Goal: Transaction & Acquisition: Purchase product/service

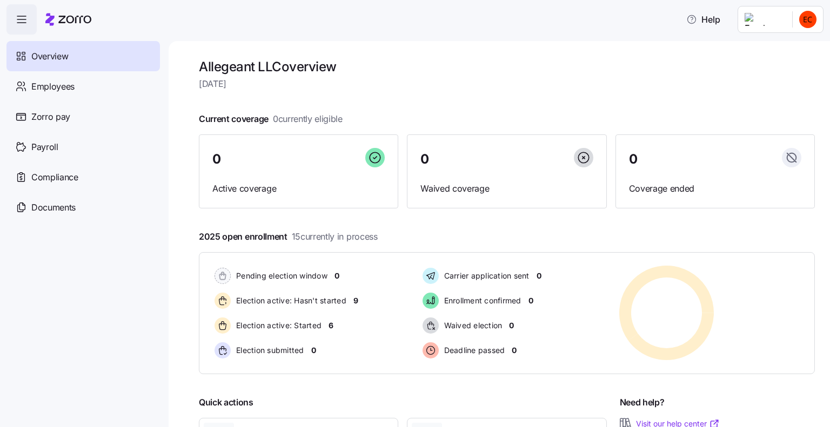
click at [755, 21] on html "Help Overview Employees Zorro pay Payroll Compliance Documents Allegeant LLC ov…" at bounding box center [415, 210] width 830 height 421
click at [769, 45] on div "Personal view" at bounding box center [775, 49] width 64 height 12
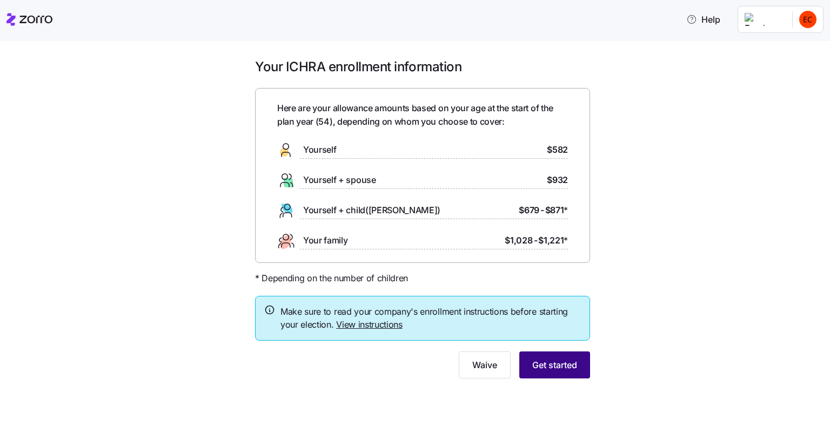
click at [551, 366] on span "Get started" at bounding box center [554, 365] width 45 height 13
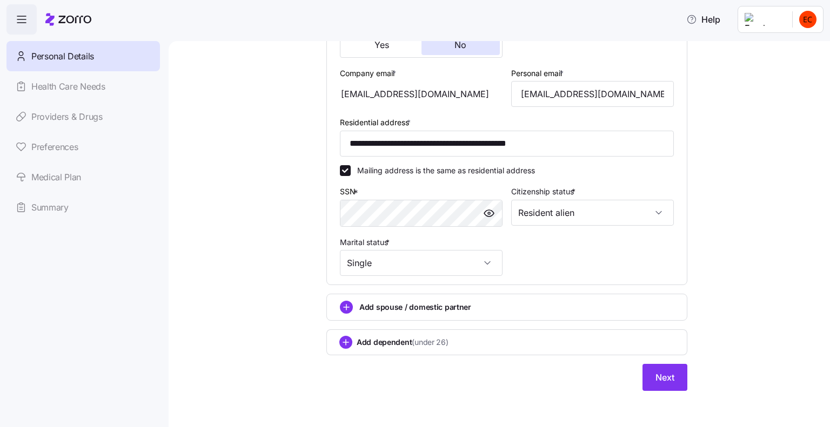
scroll to position [291, 0]
click at [657, 381] on button "Next" at bounding box center [664, 376] width 45 height 27
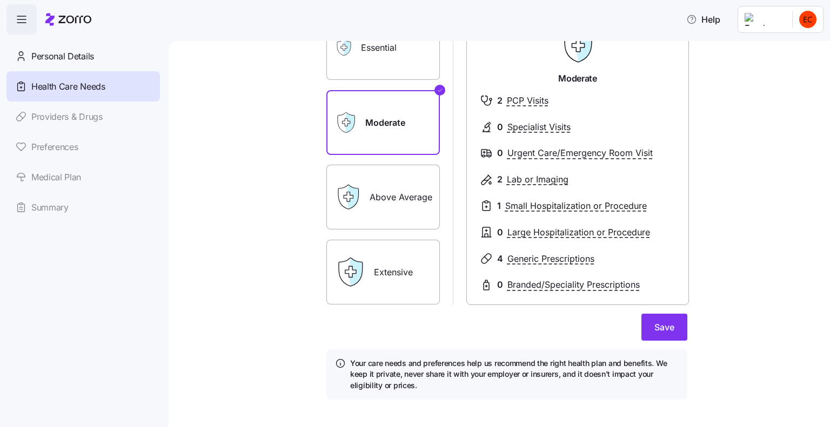
scroll to position [108, 0]
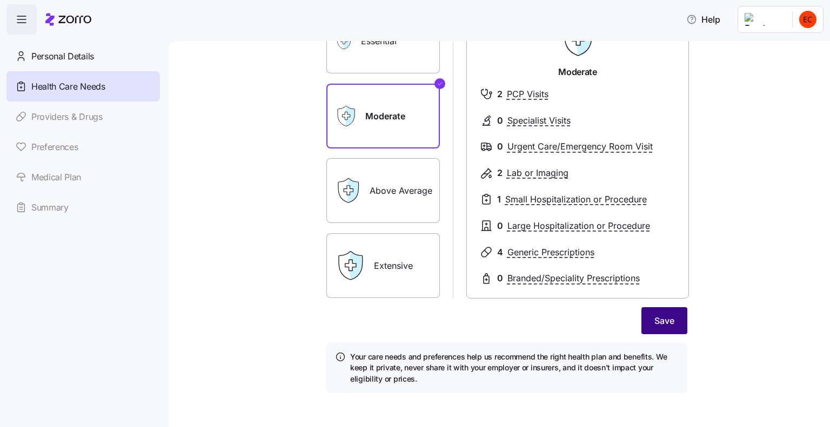
click at [657, 322] on span "Save" at bounding box center [664, 320] width 20 height 13
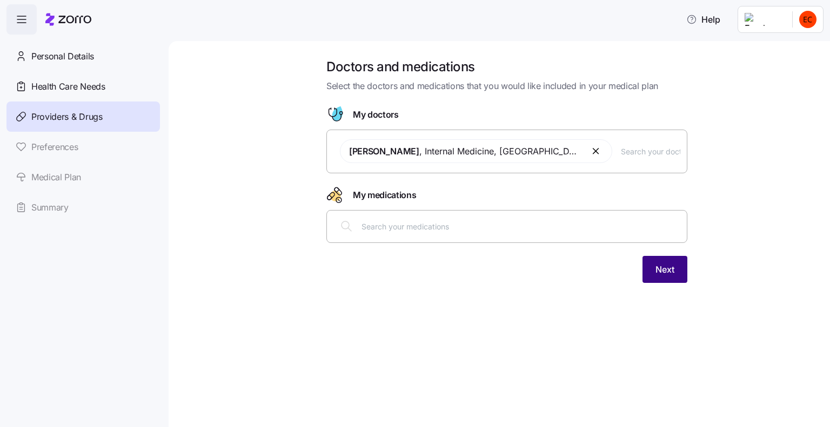
click at [662, 267] on span "Next" at bounding box center [664, 269] width 19 height 13
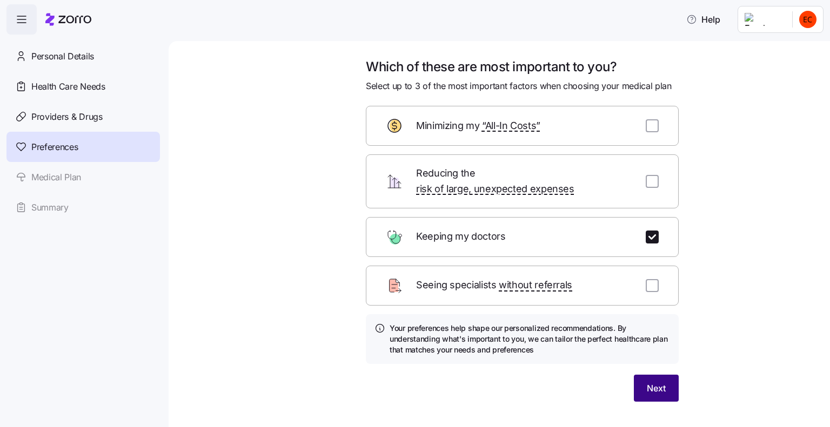
click at [663, 375] on button "Next" at bounding box center [656, 388] width 45 height 27
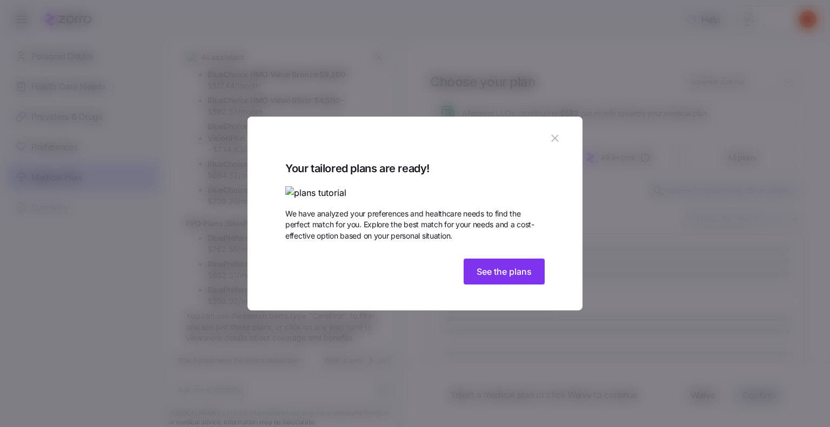
scroll to position [236, 0]
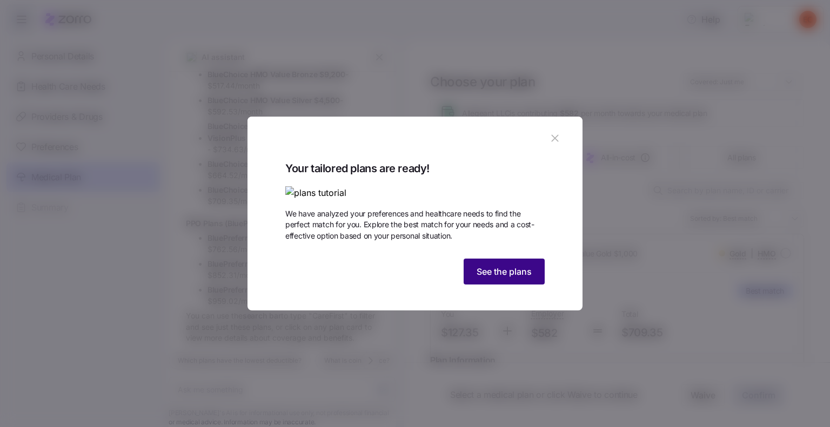
click at [512, 278] on span "See the plans" at bounding box center [503, 271] width 55 height 13
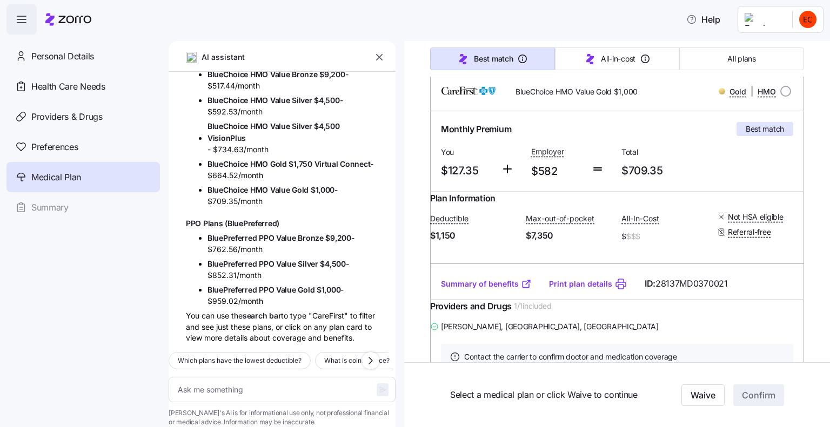
scroll to position [0, 0]
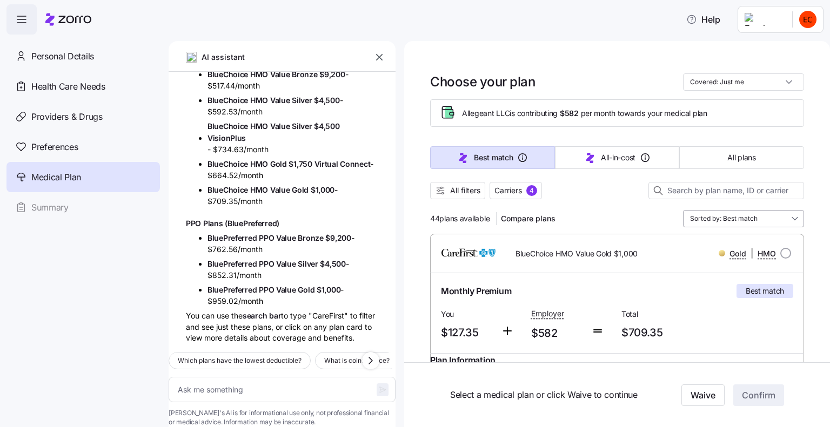
click at [751, 216] on input "Sorted by: Best match" at bounding box center [743, 218] width 121 height 17
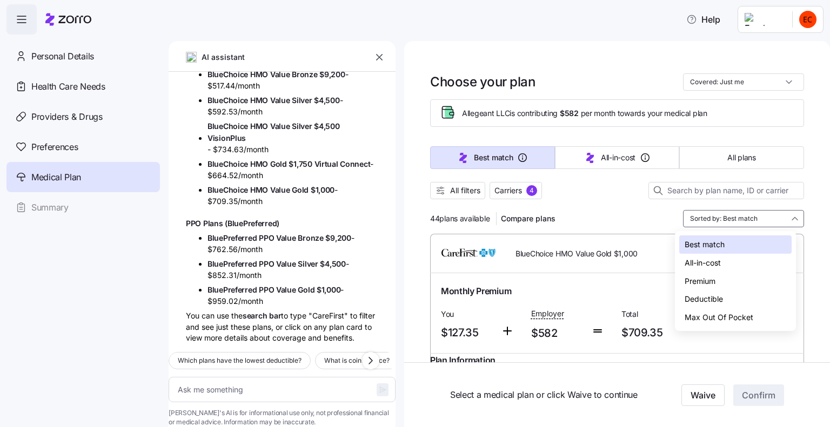
click at [737, 297] on div "Deductible" at bounding box center [735, 299] width 112 height 18
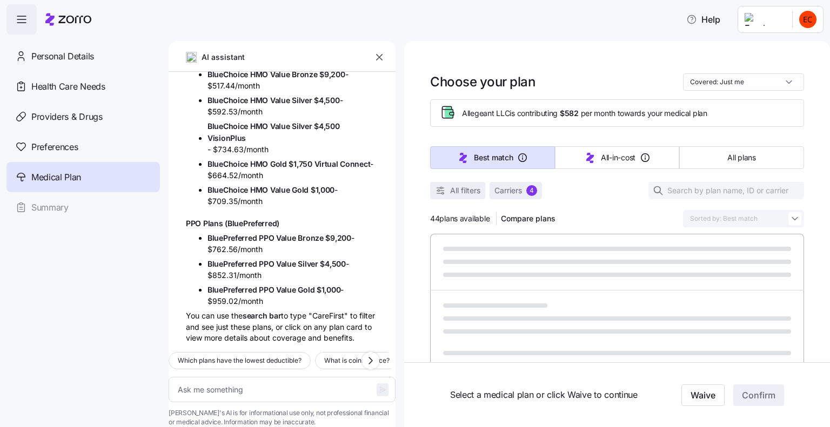
type textarea "x"
type input "Sorted by: Deductible"
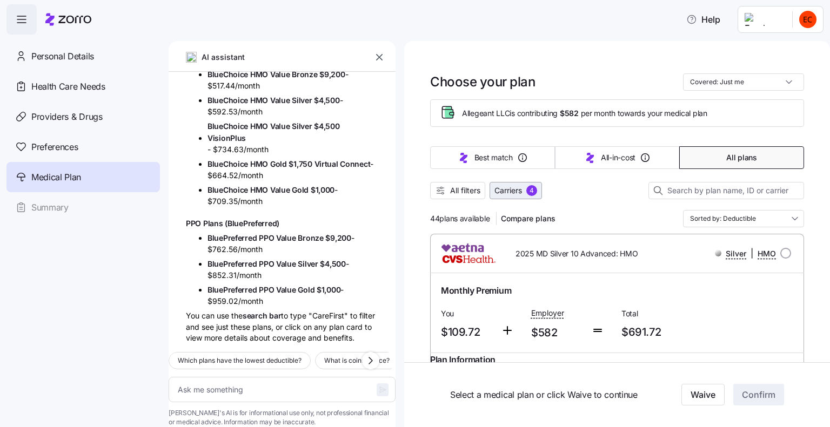
click at [506, 190] on span "Carriers" at bounding box center [508, 190] width 28 height 11
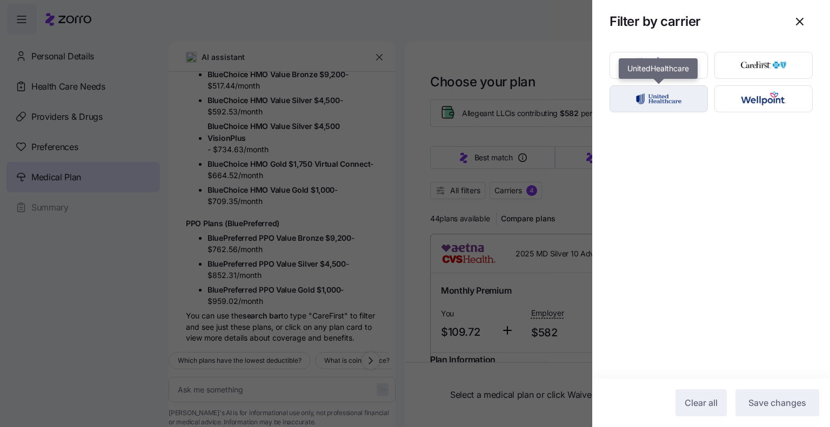
click at [680, 95] on img "button" at bounding box center [658, 99] width 79 height 22
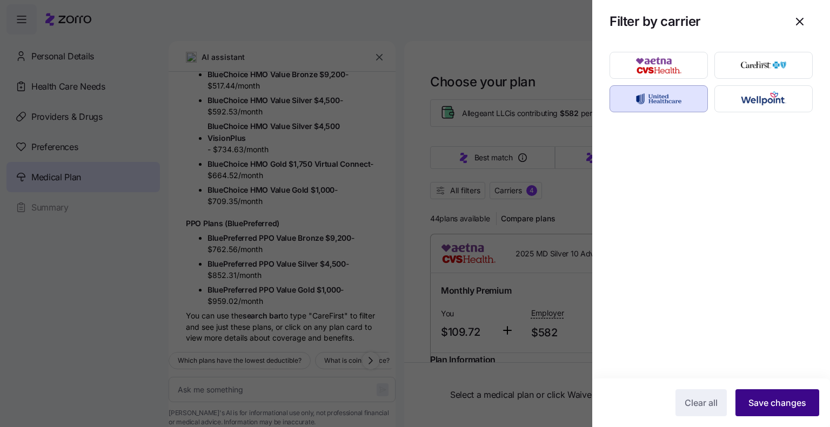
click at [765, 399] on span "Save changes" at bounding box center [777, 402] width 58 height 13
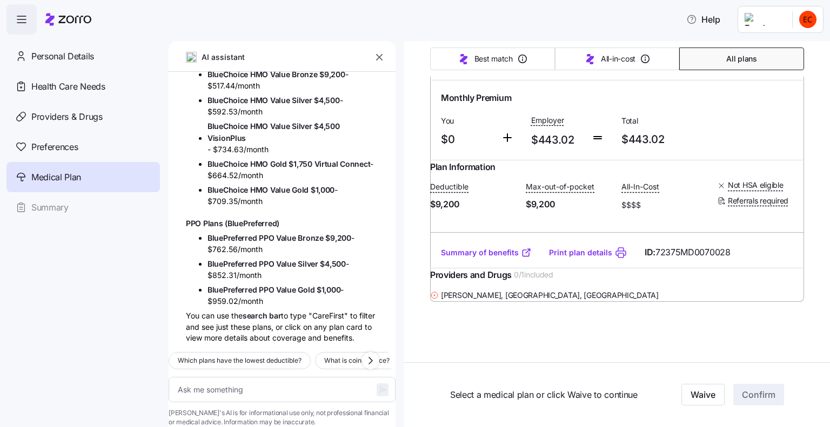
scroll to position [4429, 0]
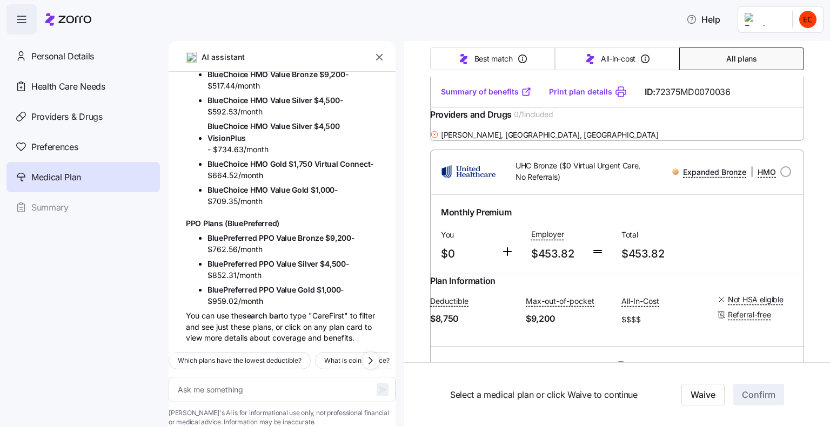
type textarea "x"
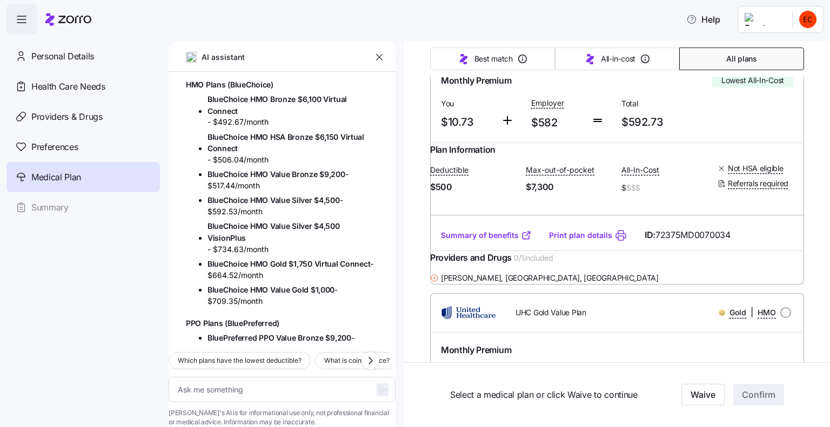
scroll to position [0, 0]
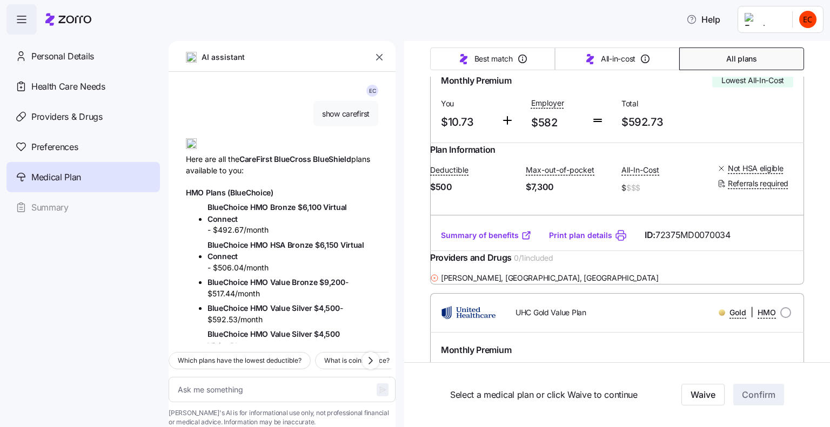
click at [375, 56] on icon "button" at bounding box center [379, 57] width 11 height 11
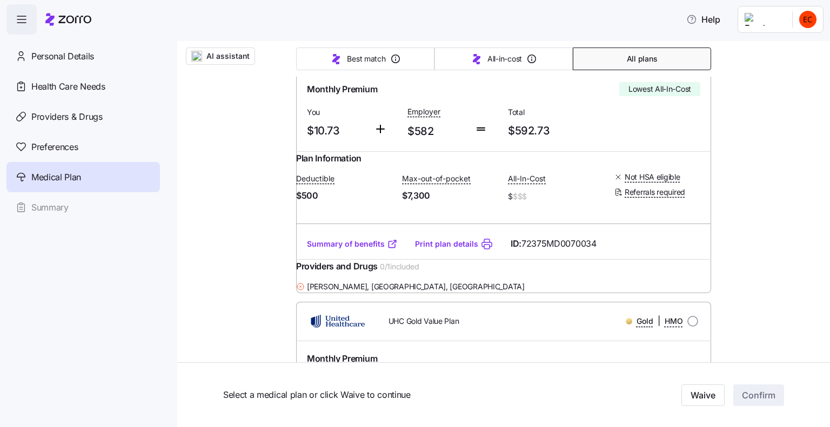
click at [407, 23] on div "Help" at bounding box center [414, 19] width 817 height 30
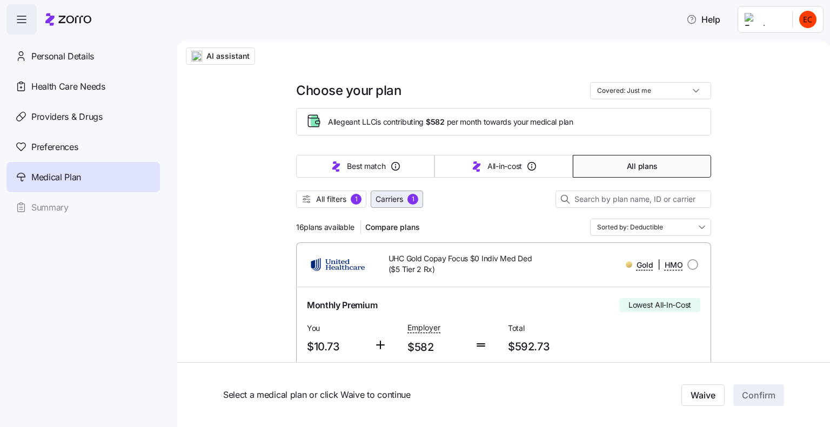
click at [390, 196] on span "Carriers" at bounding box center [389, 199] width 28 height 11
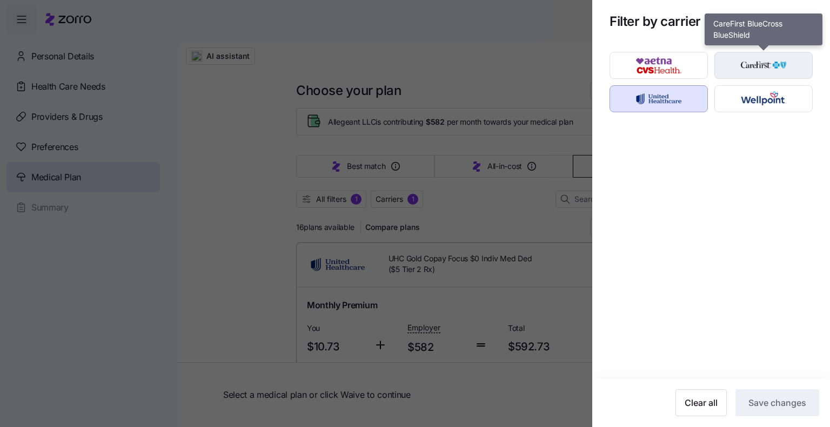
click at [754, 60] on img "button" at bounding box center [763, 66] width 79 height 22
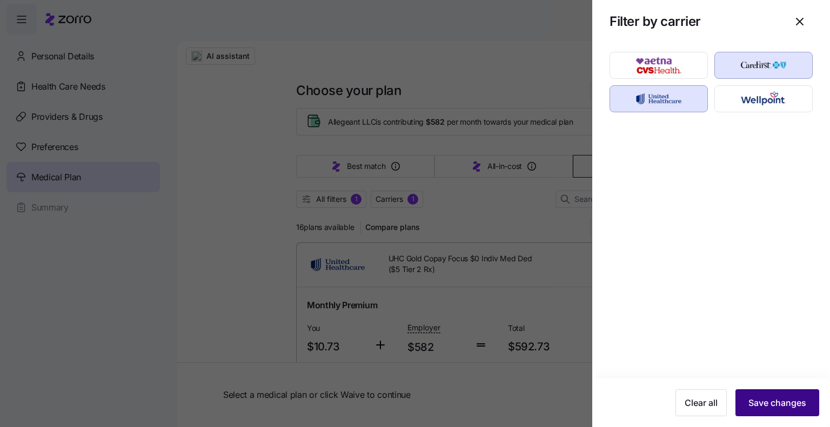
click at [778, 401] on span "Save changes" at bounding box center [777, 402] width 58 height 13
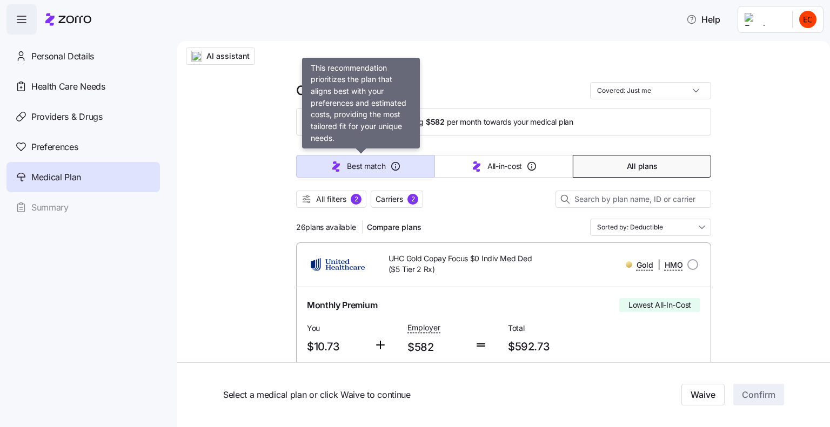
click at [382, 167] on button "Best match" at bounding box center [365, 166] width 138 height 23
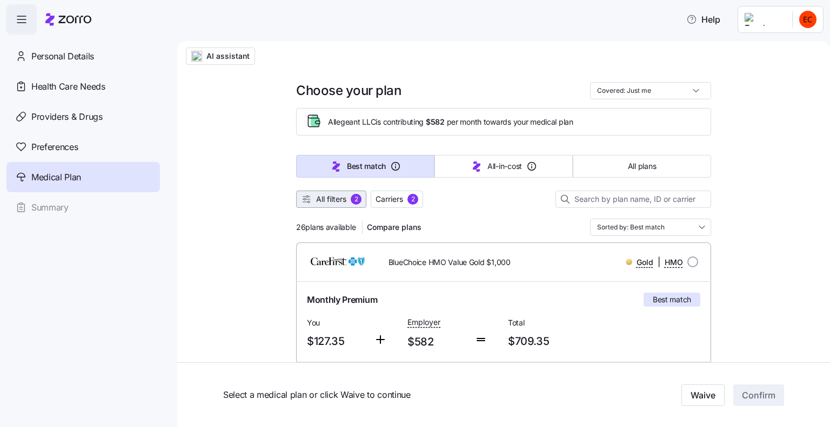
click at [316, 201] on span "All filters" at bounding box center [331, 199] width 30 height 11
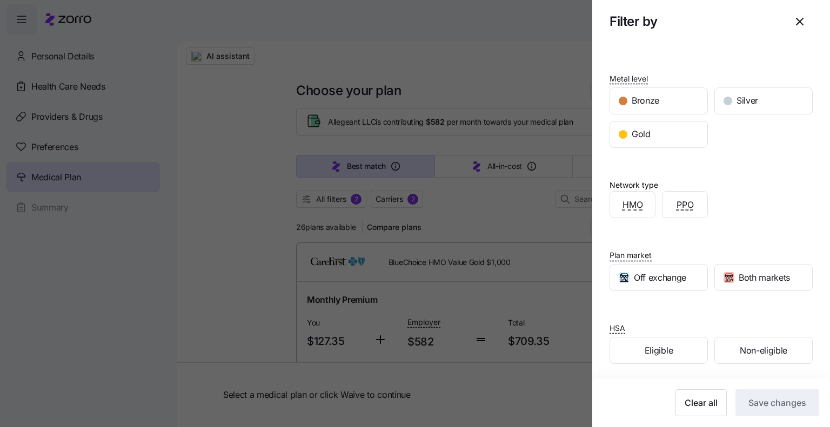
scroll to position [85, 0]
click at [659, 352] on span "Eligible" at bounding box center [658, 350] width 28 height 14
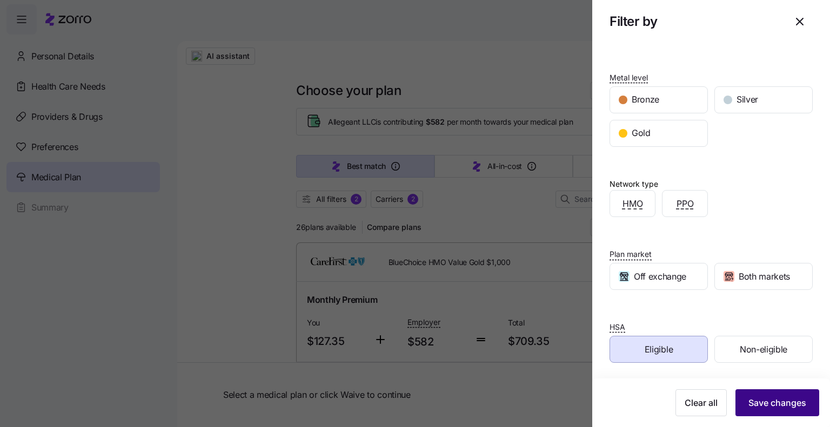
click at [765, 408] on span "Save changes" at bounding box center [777, 402] width 58 height 13
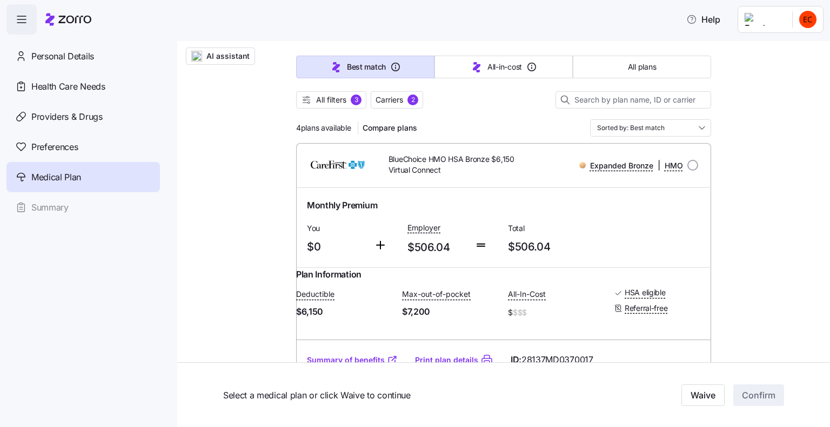
scroll to position [0, 0]
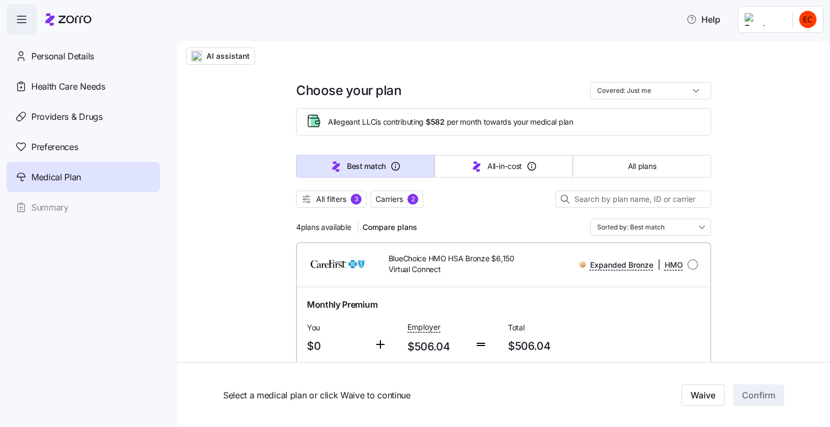
click at [337, 200] on span "All filters" at bounding box center [331, 199] width 30 height 11
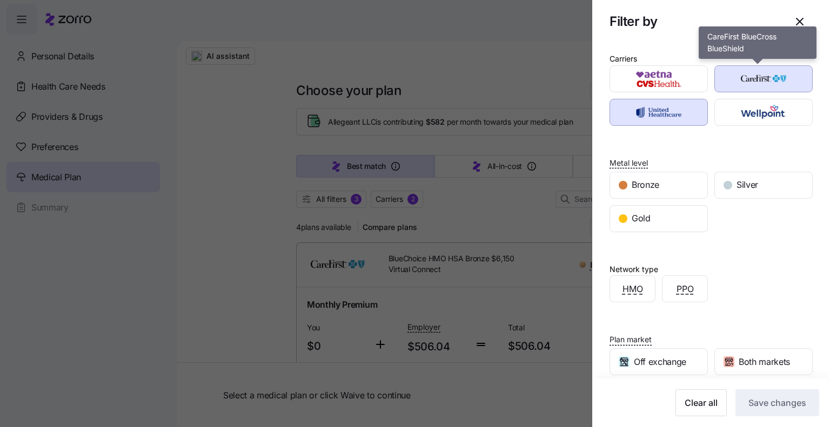
click at [735, 82] on img "button" at bounding box center [763, 79] width 79 height 22
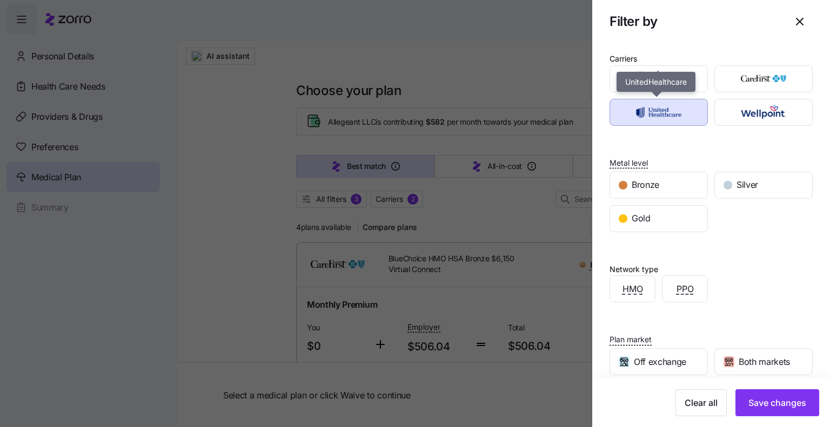
click at [672, 107] on img "button" at bounding box center [658, 113] width 79 height 22
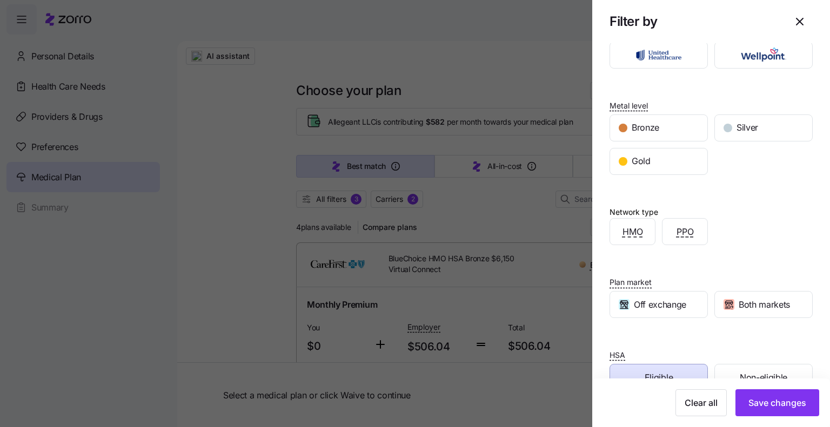
scroll to position [85, 0]
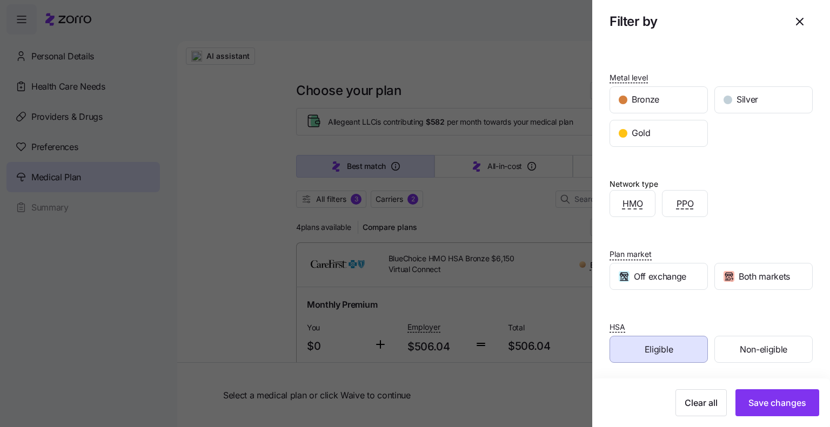
click at [657, 349] on span "Eligible" at bounding box center [658, 350] width 28 height 14
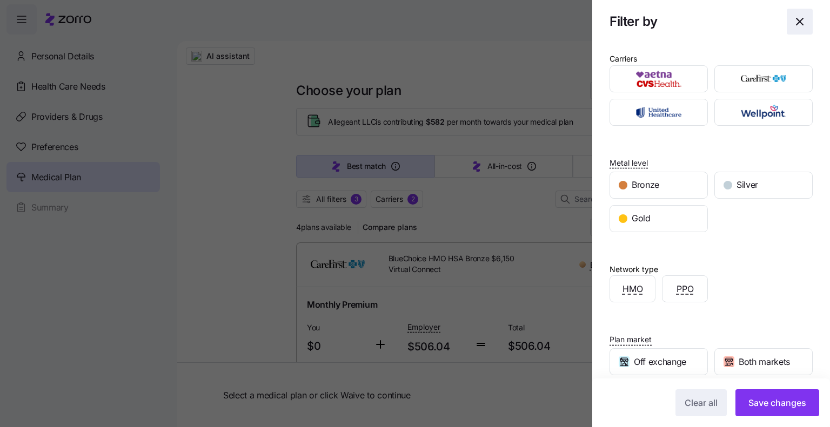
click at [793, 18] on icon "button" at bounding box center [799, 21] width 13 height 13
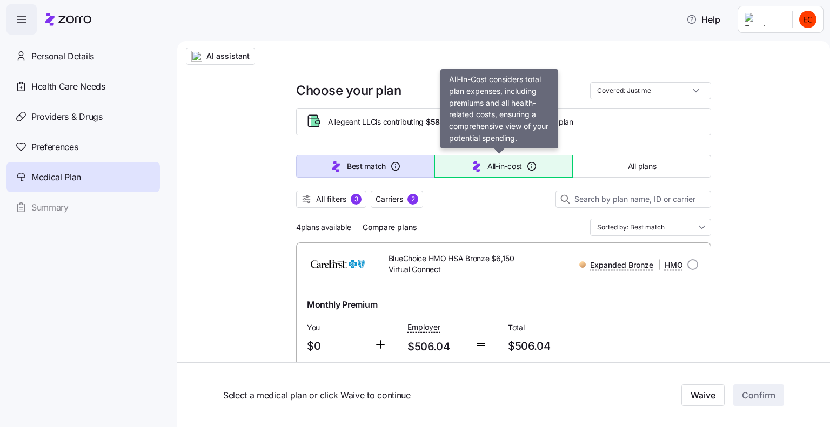
click at [487, 169] on span "All-in-cost" at bounding box center [504, 166] width 35 height 11
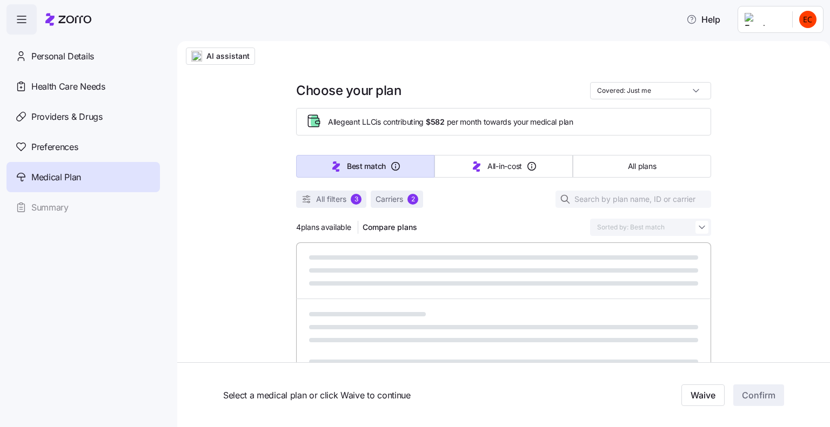
type input "Sorted by: All-in-cost"
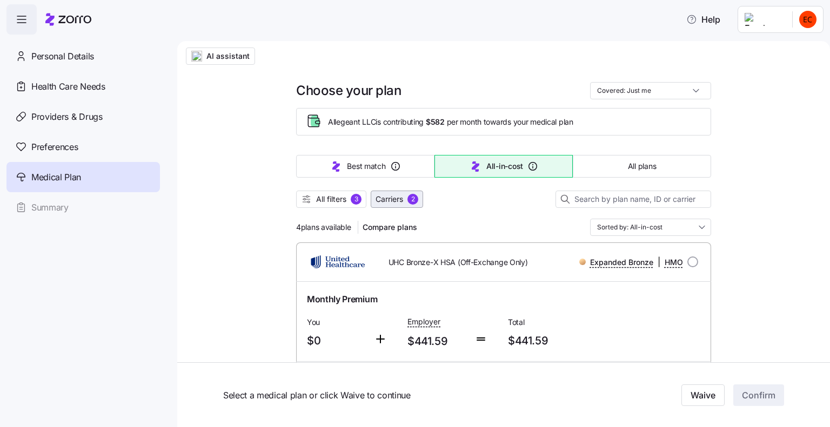
click at [397, 200] on span "Carriers" at bounding box center [389, 199] width 28 height 11
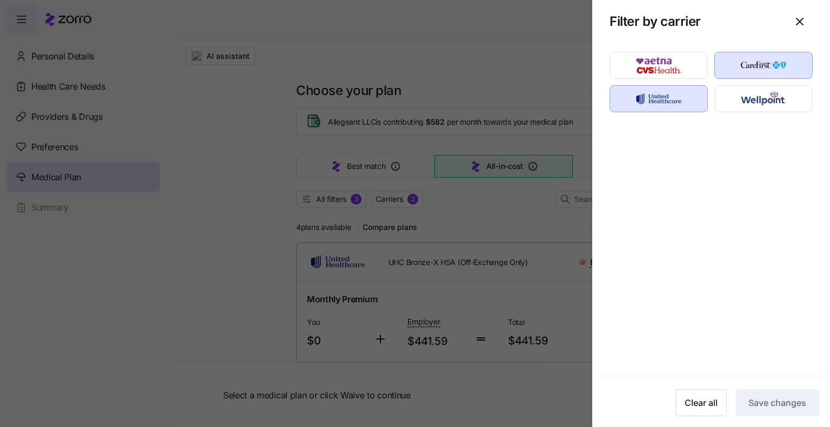
click at [312, 199] on div at bounding box center [415, 213] width 830 height 427
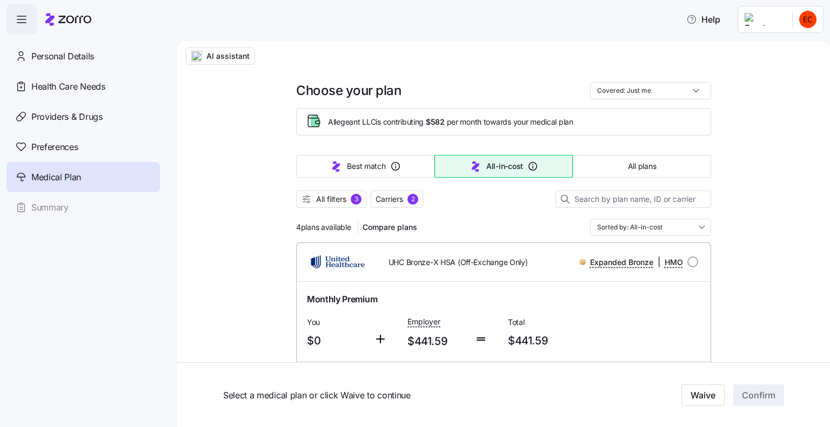
click at [335, 198] on span "All filters" at bounding box center [331, 199] width 30 height 11
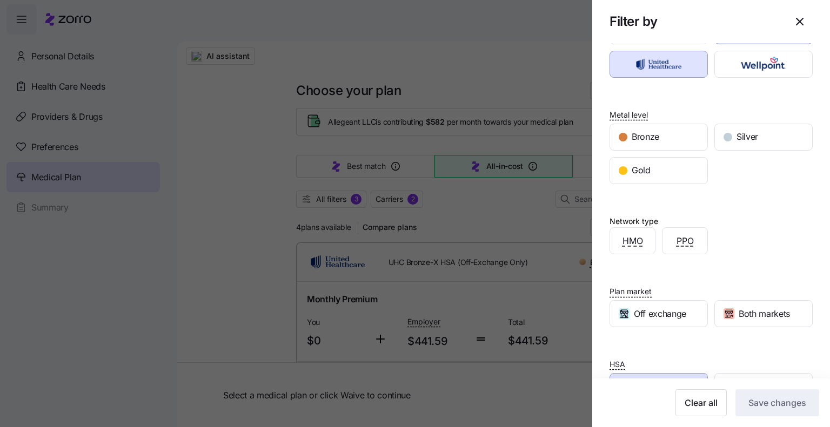
scroll to position [85, 0]
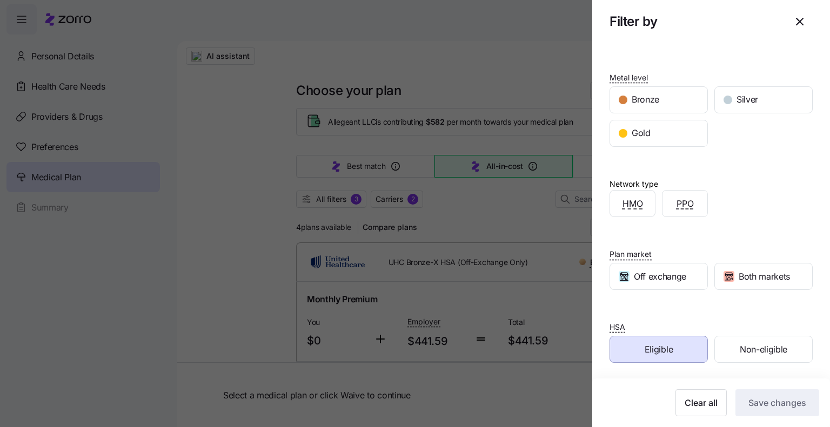
click at [724, 226] on div "Plan market Off exchange Both markets" at bounding box center [710, 258] width 203 height 64
click at [653, 347] on span "Eligible" at bounding box center [658, 350] width 28 height 14
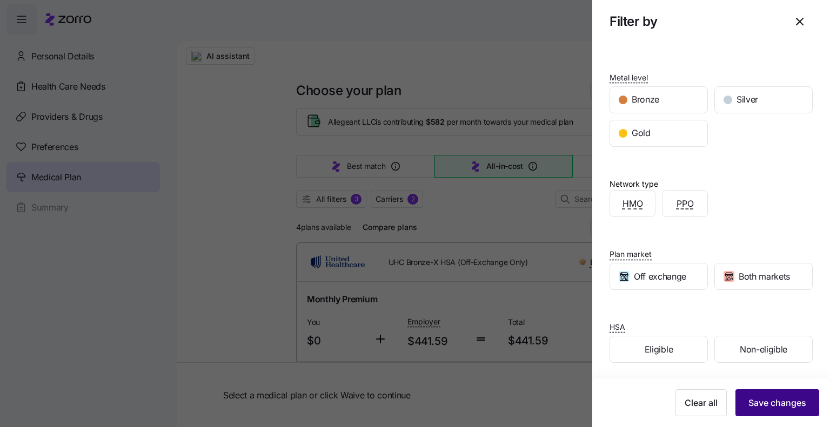
click at [763, 408] on span "Save changes" at bounding box center [777, 402] width 58 height 13
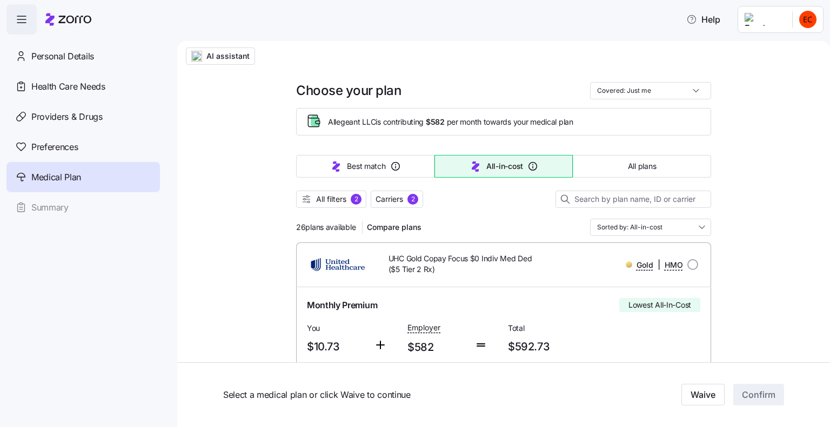
scroll to position [0, 0]
click at [75, 139] on div "Preferences" at bounding box center [82, 147] width 153 height 30
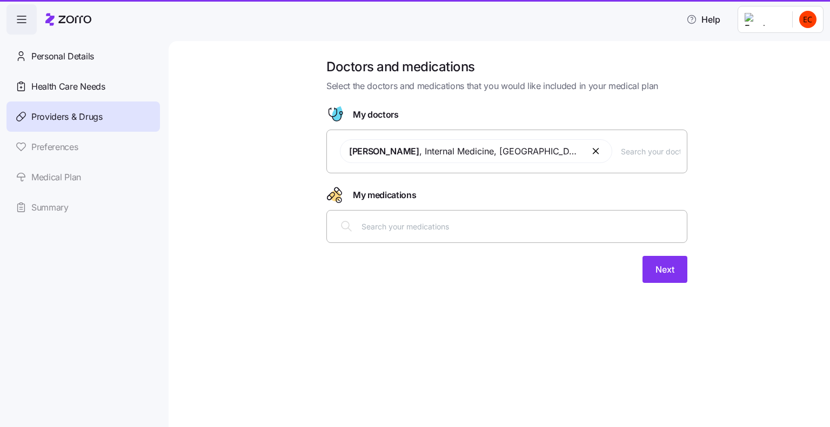
click at [80, 52] on span "Personal Details" at bounding box center [62, 57] width 63 height 14
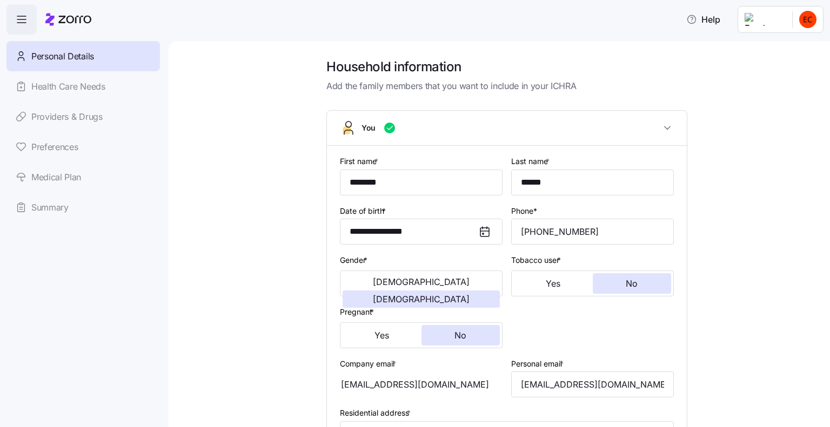
click at [108, 96] on div "Personal Details Health Care Needs Providers & Drugs Preferences Medical Plan S…" at bounding box center [82, 131] width 153 height 181
click at [108, 88] on div "Personal Details Health Care Needs Providers & Drugs Preferences Medical Plan S…" at bounding box center [82, 131] width 153 height 181
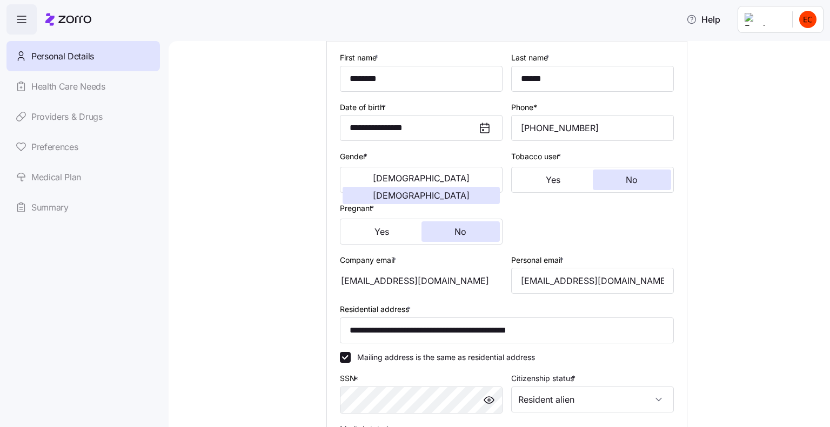
scroll to position [291, 0]
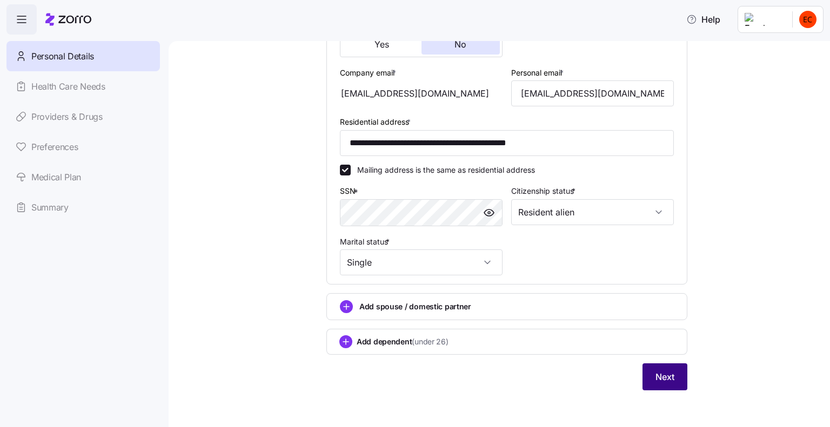
click at [655, 381] on span "Next" at bounding box center [664, 376] width 19 height 13
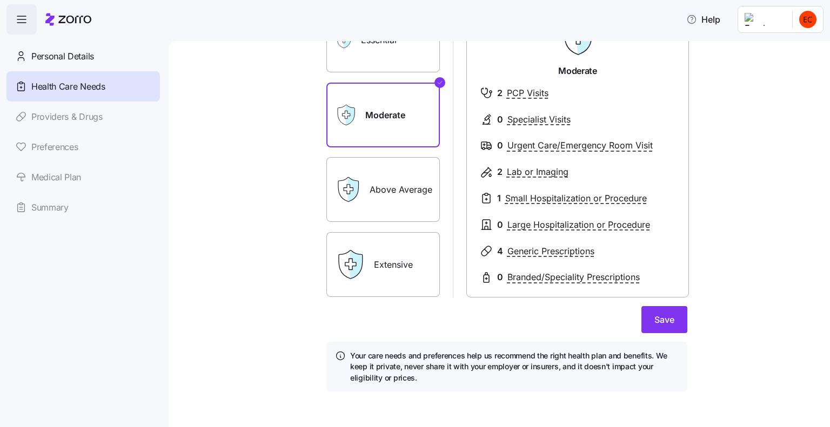
scroll to position [112, 0]
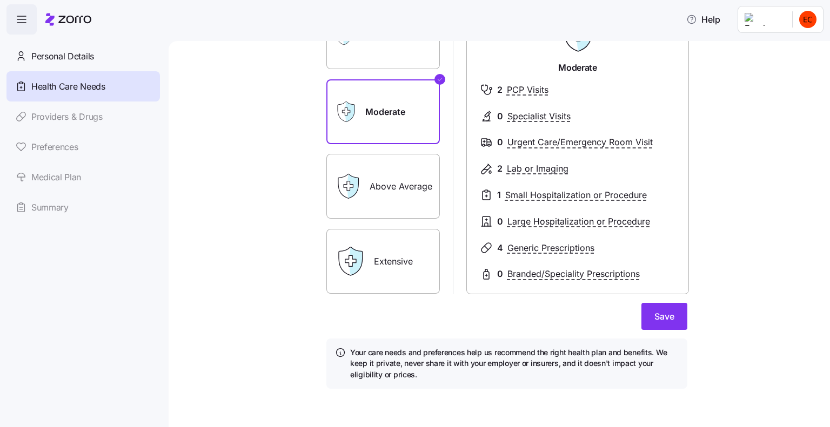
click at [389, 176] on label "Above Average" at bounding box center [382, 186] width 113 height 65
click at [0, 0] on input "Above Average" at bounding box center [0, 0] width 0 height 0
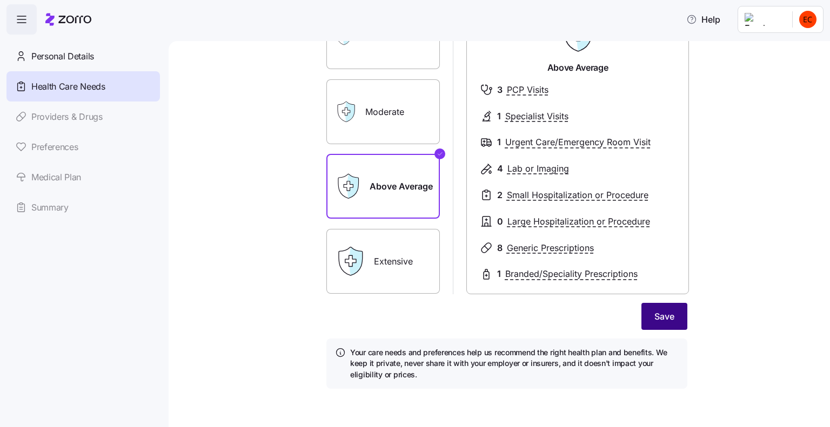
click at [654, 316] on span "Save" at bounding box center [664, 316] width 20 height 13
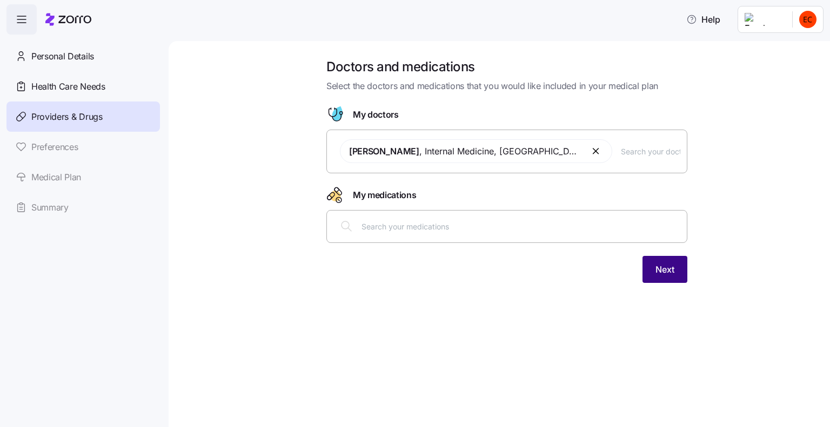
click at [662, 269] on span "Next" at bounding box center [664, 269] width 19 height 13
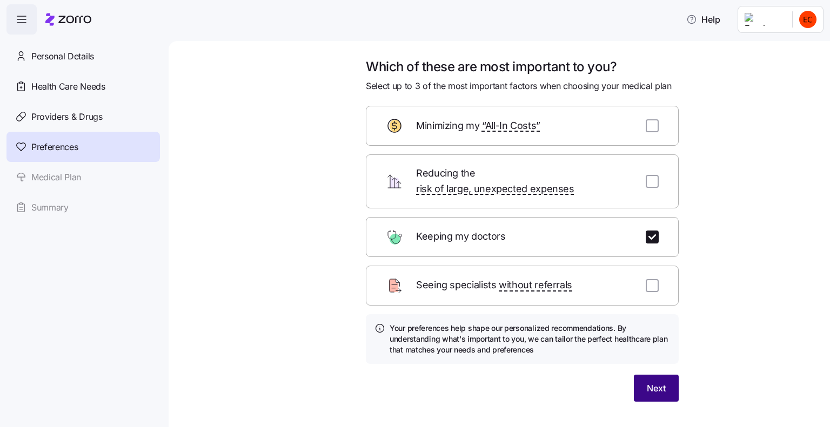
click at [648, 383] on button "Next" at bounding box center [656, 388] width 45 height 27
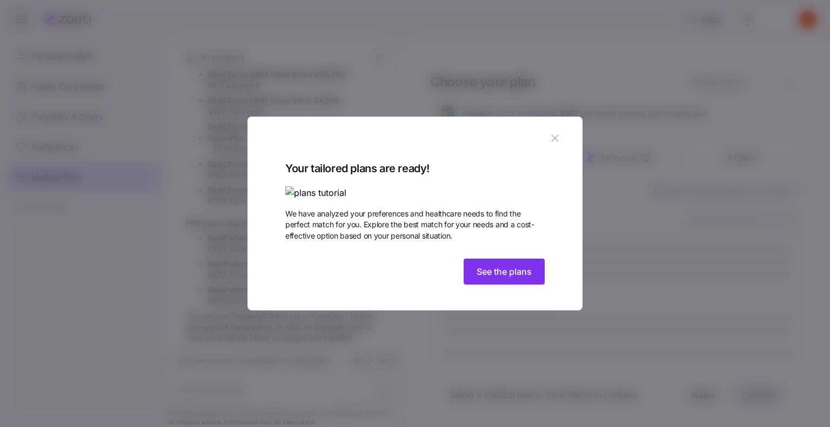
scroll to position [236, 0]
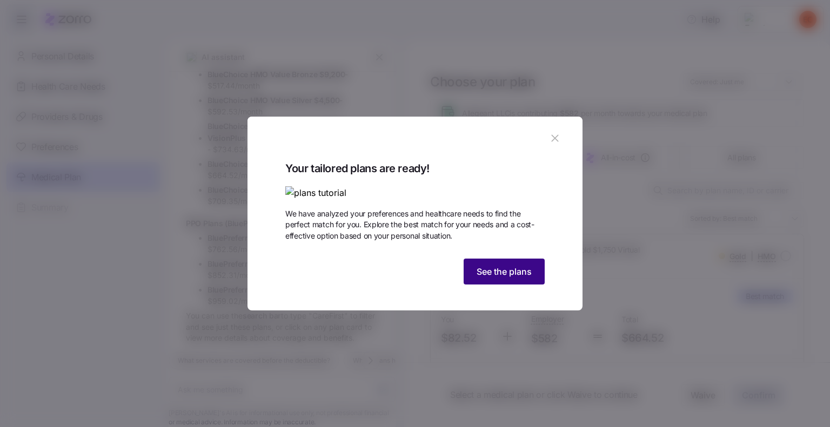
click at [525, 278] on span "See the plans" at bounding box center [503, 271] width 55 height 13
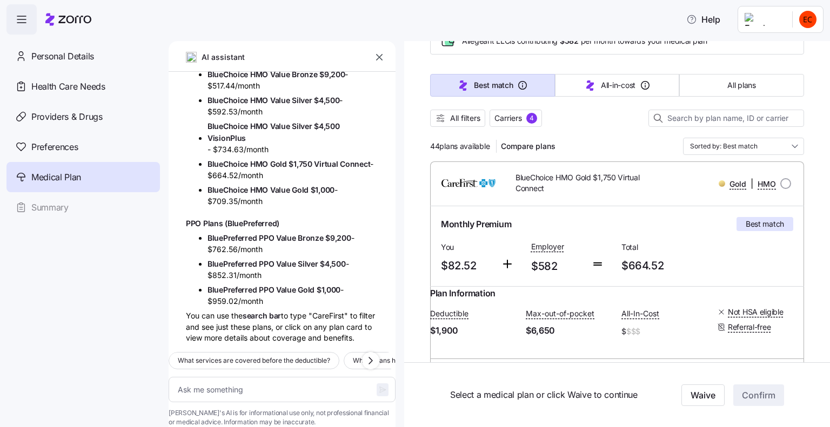
scroll to position [108, 0]
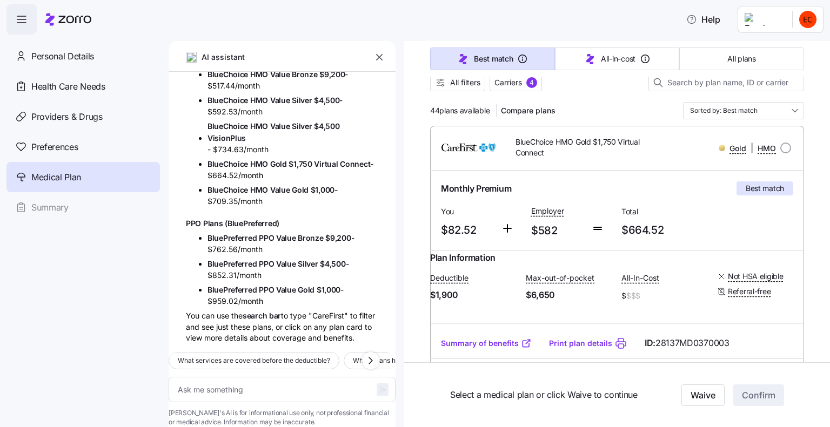
click at [288, 219] on h1 "PPO Plans (BluePreferred)" at bounding box center [282, 224] width 192 height 10
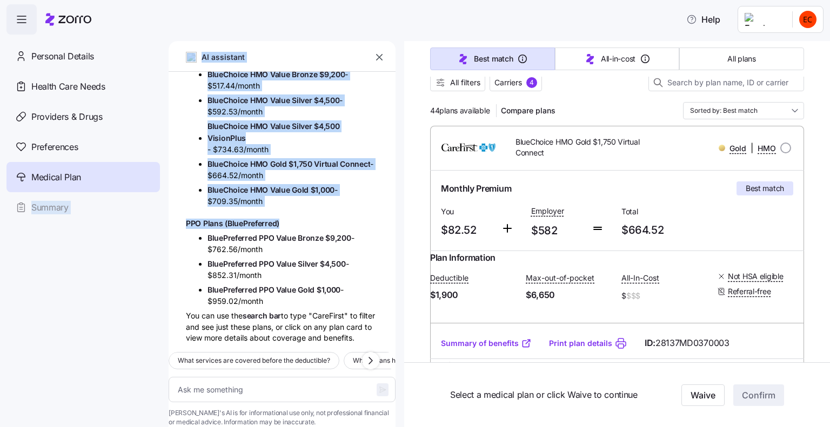
drag, startPoint x: 279, startPoint y: 196, endPoint x: 164, endPoint y: 190, distance: 115.2
click at [164, 190] on div "Help Personal Details Health Care Needs Providers & Drugs Preferences Medical P…" at bounding box center [415, 210] width 830 height 421
click at [277, 219] on h1 "PPO Plans (BluePreferred)" at bounding box center [282, 224] width 192 height 10
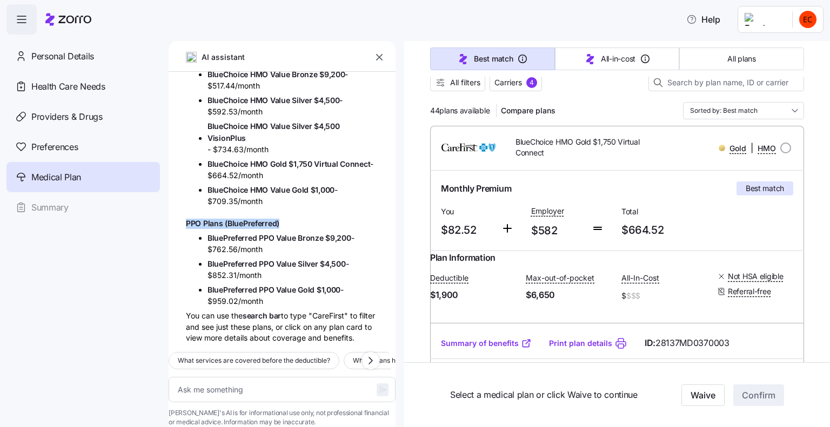
drag, startPoint x: 292, startPoint y: 196, endPoint x: 171, endPoint y: 190, distance: 121.6
click at [171, 190] on div "E C show carefirst Here are all the CareFirst BlueCross BlueShield plans availa…" at bounding box center [282, 208] width 227 height 272
click at [286, 219] on h1 "PPO Plans (BluePreferred)" at bounding box center [282, 224] width 192 height 10
drag, startPoint x: 292, startPoint y: 197, endPoint x: 185, endPoint y: 195, distance: 106.4
click at [185, 195] on div "E C show carefirst Here are all the CareFirst BlueCross BlueShield plans availa…" at bounding box center [282, 208] width 227 height 272
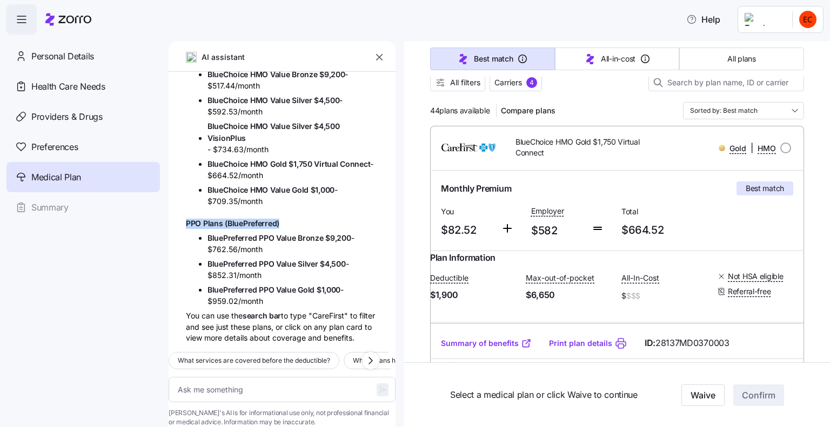
click at [281, 219] on h1 "PPO Plans (BluePreferred)" at bounding box center [282, 224] width 192 height 10
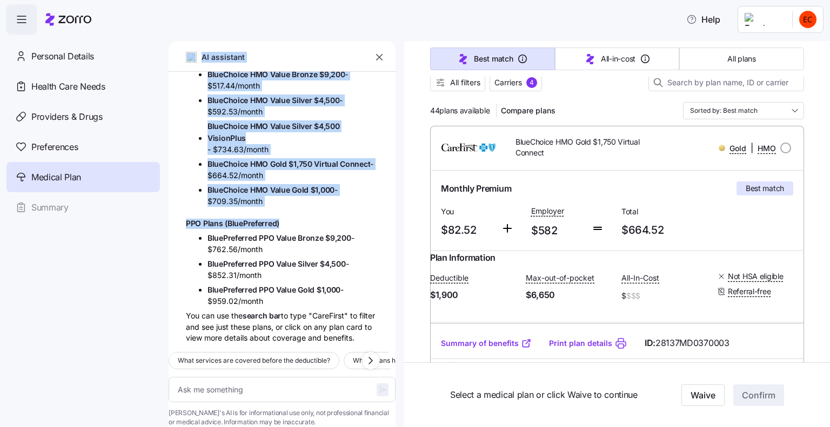
drag, startPoint x: 293, startPoint y: 198, endPoint x: 158, endPoint y: 196, distance: 135.6
click at [158, 196] on div "Help Personal Details Health Care Needs Providers & Drugs Preferences Medical P…" at bounding box center [415, 210] width 830 height 421
click at [292, 219] on h1 "PPO Plans (BluePreferred)" at bounding box center [282, 224] width 192 height 10
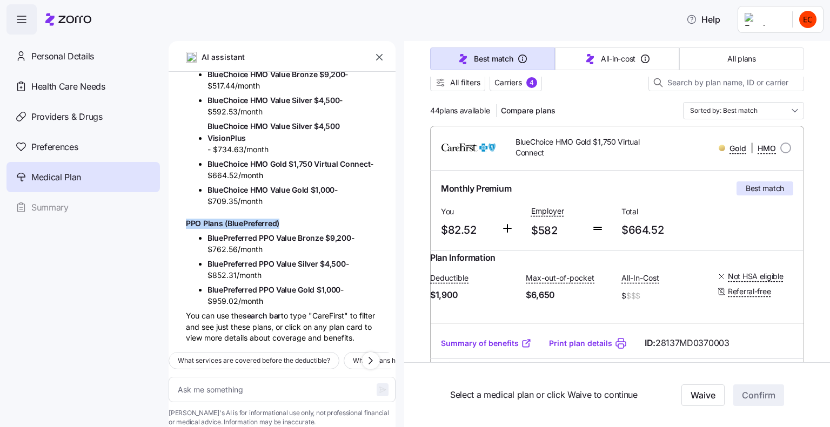
drag, startPoint x: 304, startPoint y: 199, endPoint x: 187, endPoint y: 193, distance: 116.8
click at [187, 219] on h1 "PPO Plans (BluePreferred)" at bounding box center [282, 224] width 192 height 10
click at [275, 219] on h1 "PPO Plans (BluePreferred)" at bounding box center [282, 224] width 192 height 10
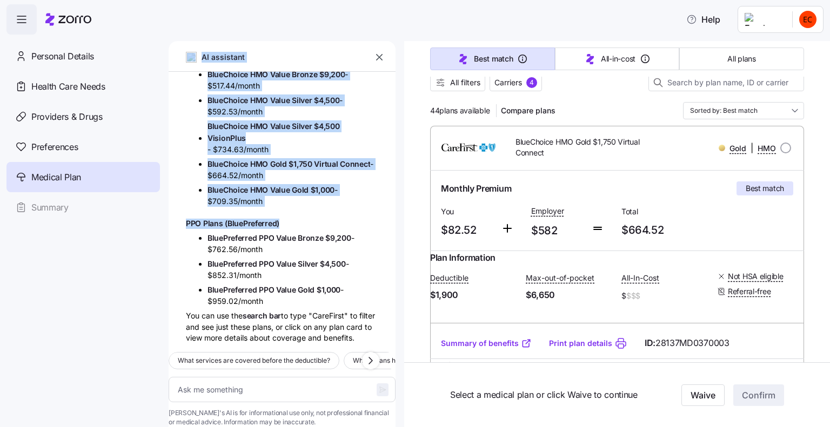
drag, startPoint x: 287, startPoint y: 198, endPoint x: 207, endPoint y: 199, distance: 79.9
click at [172, 199] on div "E C show carefirst Here are all the CareFirst BlueCross BlueShield plans availa…" at bounding box center [282, 208] width 227 height 272
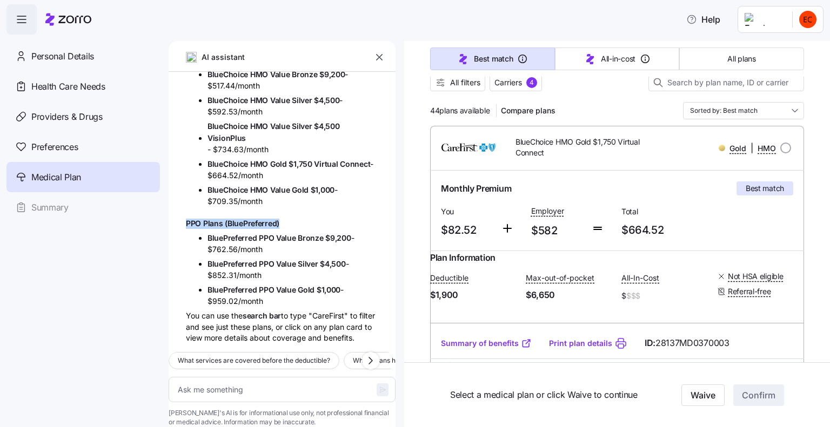
click at [291, 219] on h1 "PPO Plans (BluePreferred)" at bounding box center [282, 224] width 192 height 10
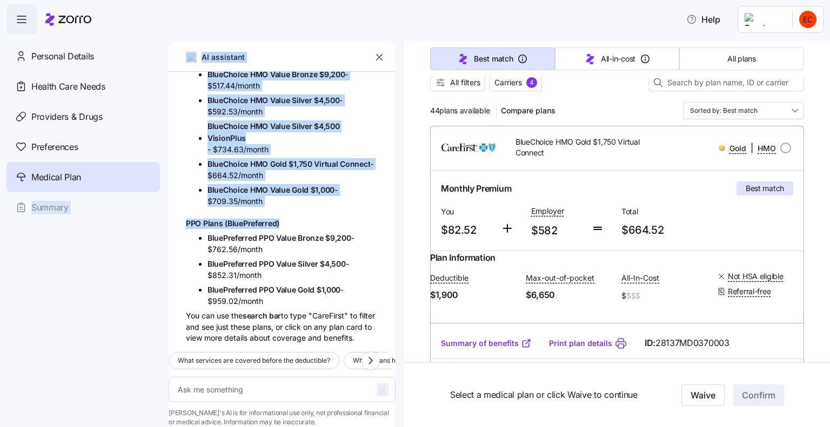
drag, startPoint x: 294, startPoint y: 199, endPoint x: 146, endPoint y: 192, distance: 148.2
click at [146, 192] on div "Help Personal Details Health Care Needs Providers & Drugs Preferences Medical P…" at bounding box center [415, 210] width 830 height 421
click at [259, 219] on h1 "PPO Plans (BluePreferred)" at bounding box center [282, 224] width 192 height 10
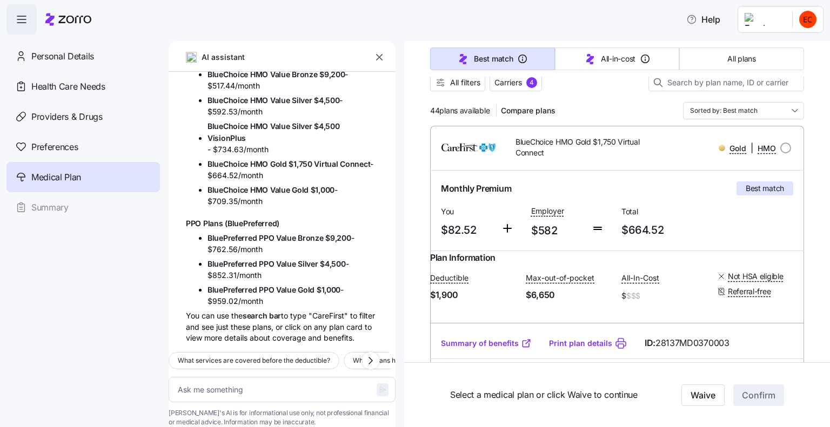
click at [286, 232] on li "BluePreferred PPO Value Bronze $9,200 - $762.56/month" at bounding box center [292, 243] width 171 height 23
drag, startPoint x: 271, startPoint y: 219, endPoint x: 225, endPoint y: 209, distance: 47.5
click at [271, 232] on li "BluePreferred PPO Value Bronze $9,200 - $762.56/month" at bounding box center [292, 243] width 171 height 23
drag, startPoint x: 206, startPoint y: 207, endPoint x: 329, endPoint y: 218, distance: 123.6
click at [358, 232] on ul "BluePreferred PPO Value Bronze $9,200 - $762.56/month" at bounding box center [282, 243] width 192 height 23
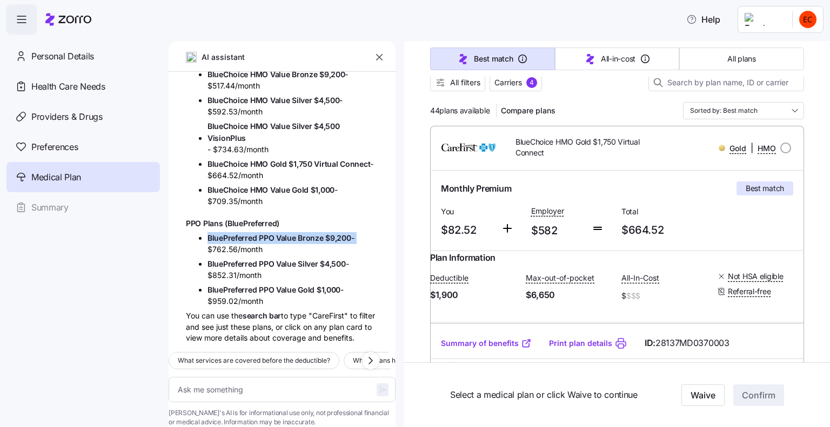
drag, startPoint x: 206, startPoint y: 233, endPoint x: 358, endPoint y: 253, distance: 153.1
click at [358, 253] on div "E C show carefirst Here are all the CareFirst BlueCross BlueShield plans availa…" at bounding box center [282, 208] width 227 height 272
drag, startPoint x: 209, startPoint y: 261, endPoint x: 354, endPoint y: 267, distance: 145.4
click at [354, 284] on li "BluePreferred PPO Value Gold $1,000 - $959.02/month" at bounding box center [292, 295] width 171 height 23
click at [206, 232] on ul "BluePreferred PPO Value Bronze $9,200 - $762.56/month" at bounding box center [282, 243] width 192 height 23
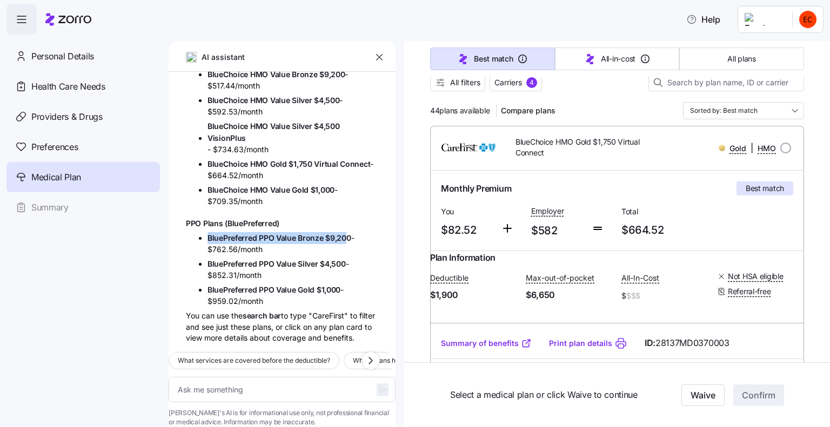
drag, startPoint x: 207, startPoint y: 208, endPoint x: 346, endPoint y: 211, distance: 138.3
click at [346, 233] on span "BluePreferred PPO Value Bronze $9,200" at bounding box center [279, 237] width 144 height 9
click at [345, 202] on div "E C show carefirst Here are all the CareFirst BlueCross BlueShield plans availa…" at bounding box center [282, 208] width 227 height 272
drag, startPoint x: 353, startPoint y: 211, endPoint x: 210, endPoint y: 209, distance: 143.7
click at [210, 232] on li "BluePreferred PPO Value Bronze $9,200 - $762.56/month" at bounding box center [292, 243] width 171 height 23
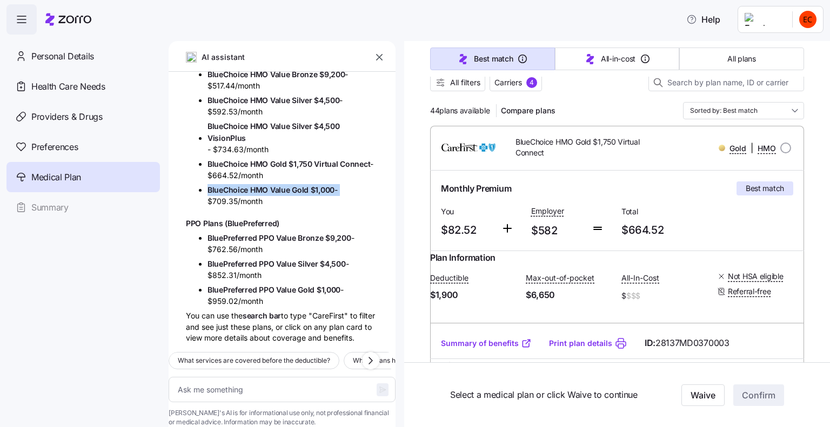
drag, startPoint x: 338, startPoint y: 164, endPoint x: 207, endPoint y: 163, distance: 130.7
click at [207, 184] on li "BlueChoice HMO Value Gold $1,000 - $709.35/month" at bounding box center [292, 195] width 171 height 23
drag, startPoint x: 372, startPoint y: 133, endPoint x: 207, endPoint y: 134, distance: 164.7
click at [207, 134] on div "E C show carefirst Here are all the CareFirst BlueCross BlueShield plans availa…" at bounding box center [282, 208] width 227 height 272
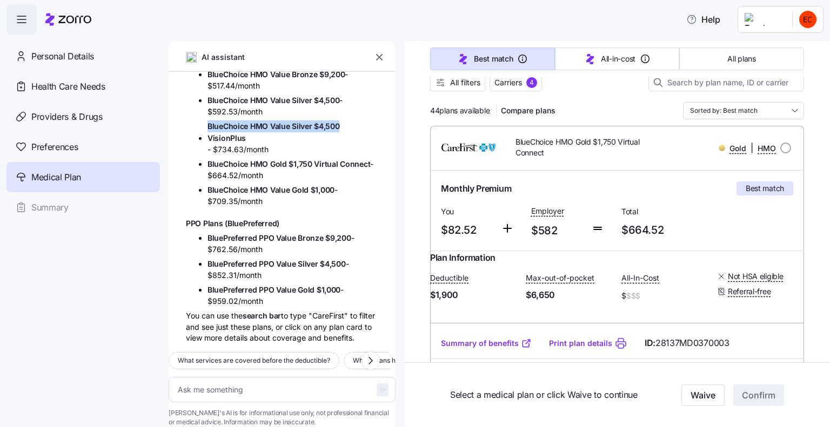
drag, startPoint x: 340, startPoint y: 98, endPoint x: 206, endPoint y: 96, distance: 133.4
click at [206, 120] on ul "BlueChoice HMO Value Silver $4,500 VisionPlus - $734.63/month" at bounding box center [282, 137] width 192 height 35
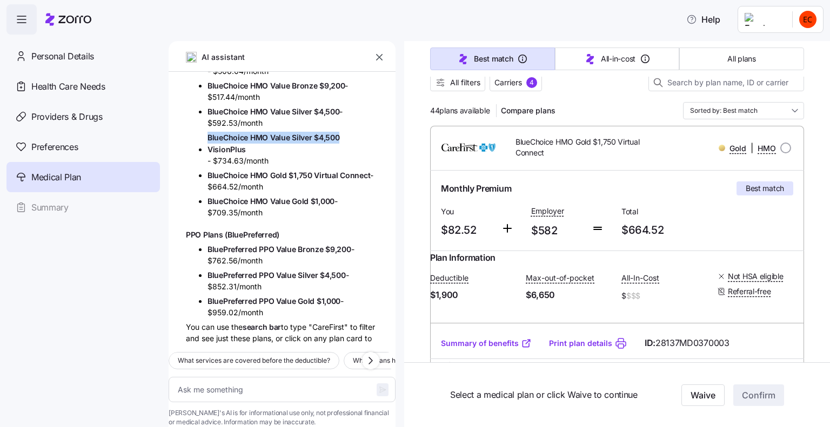
scroll to position [128, 0]
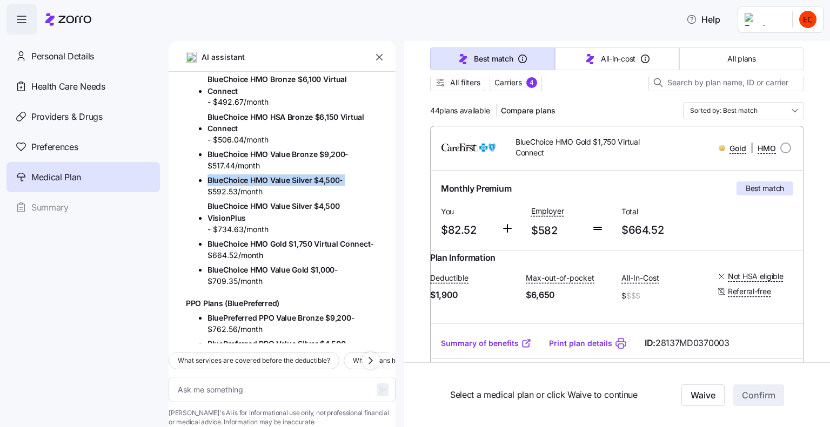
drag, startPoint x: 342, startPoint y: 181, endPoint x: 191, endPoint y: 179, distance: 150.7
click at [191, 179] on ul "BlueChoice HMO Value Silver $4,500 - $592.53/month" at bounding box center [282, 185] width 192 height 23
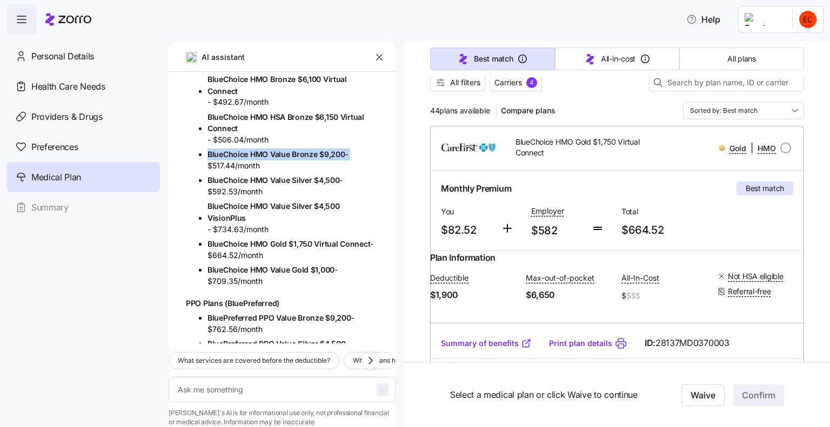
drag, startPoint x: 348, startPoint y: 152, endPoint x: 203, endPoint y: 150, distance: 145.3
click at [203, 150] on ul "BlueChoice HMO Value Bronze $9,200 - $517.44/month" at bounding box center [282, 160] width 192 height 23
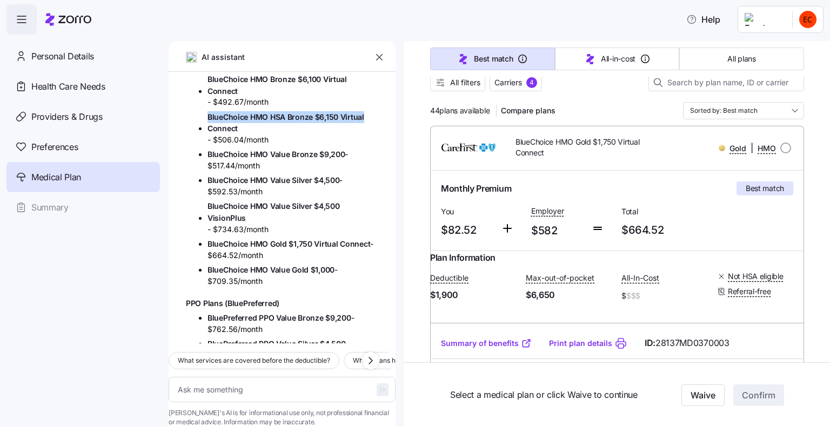
drag, startPoint x: 365, startPoint y: 118, endPoint x: 207, endPoint y: 116, distance: 157.2
click at [204, 117] on ul "BlueChoice HMO HSA Bronze $6,150 Virtual Connect - $506.04/month" at bounding box center [282, 128] width 192 height 35
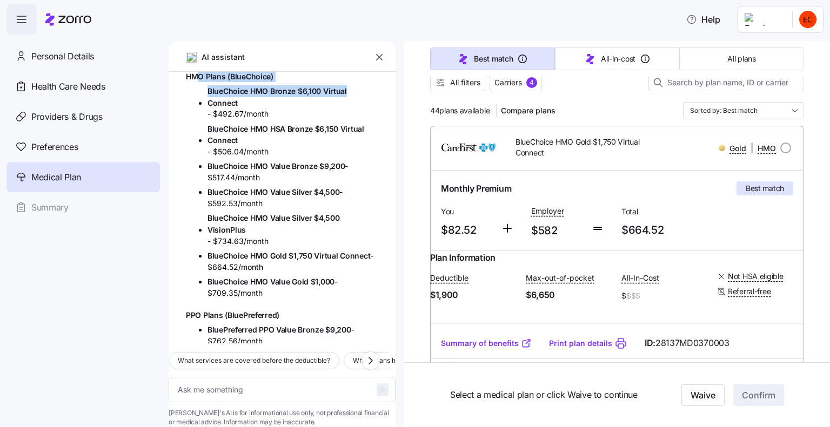
drag, startPoint x: 350, startPoint y: 82, endPoint x: 198, endPoint y: 79, distance: 151.8
click at [198, 79] on div "E C show carefirst Here are all the CareFirst BlueCross BlueShield plans availa…" at bounding box center [282, 208] width 227 height 272
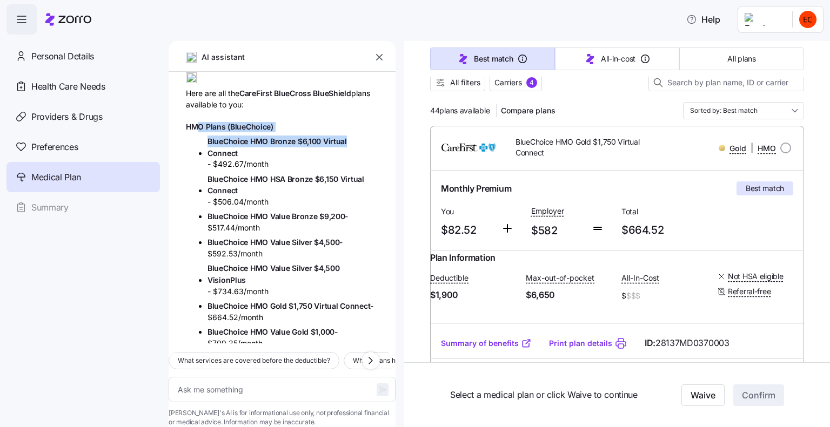
scroll to position [8, 0]
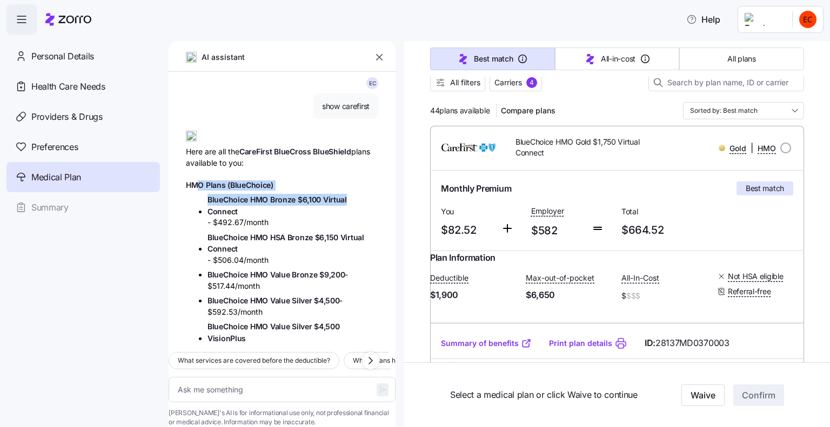
drag, startPoint x: 268, startPoint y: 179, endPoint x: 273, endPoint y: 182, distance: 5.6
click at [268, 180] on div "HMO Plans (BlueChoice)" at bounding box center [282, 181] width 192 height 19
click at [276, 183] on h1 "HMO Plans (BlueChoice)" at bounding box center [282, 185] width 192 height 10
click at [280, 190] on h1 "HMO Plans (BlueChoice)" at bounding box center [282, 185] width 192 height 10
click at [275, 198] on span "BlueChoice HMO Bronze $6,100 Virtual Connect" at bounding box center [276, 205] width 139 height 21
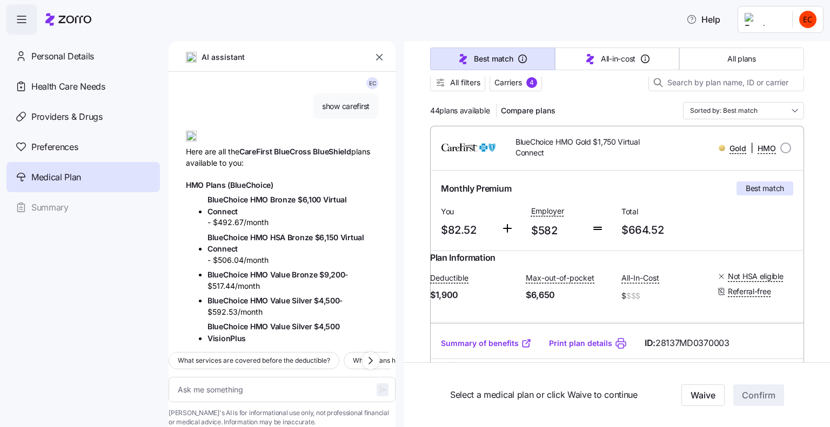
click at [255, 215] on span "BlueChoice HMO Bronze $6,100 Virtual Connect" at bounding box center [292, 205] width 171 height 23
drag, startPoint x: 207, startPoint y: 198, endPoint x: 387, endPoint y: 203, distance: 179.4
click at [387, 203] on div "E C show carefirst Here are all the CareFirst BlueCross BlueShield plans availa…" at bounding box center [282, 208] width 227 height 272
click at [345, 172] on div "HMO Plans (BlueChoice)" at bounding box center [282, 181] width 192 height 19
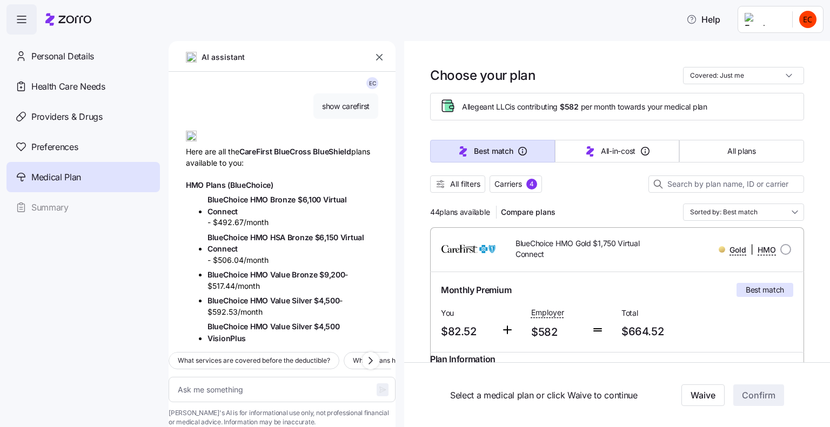
scroll to position [0, 0]
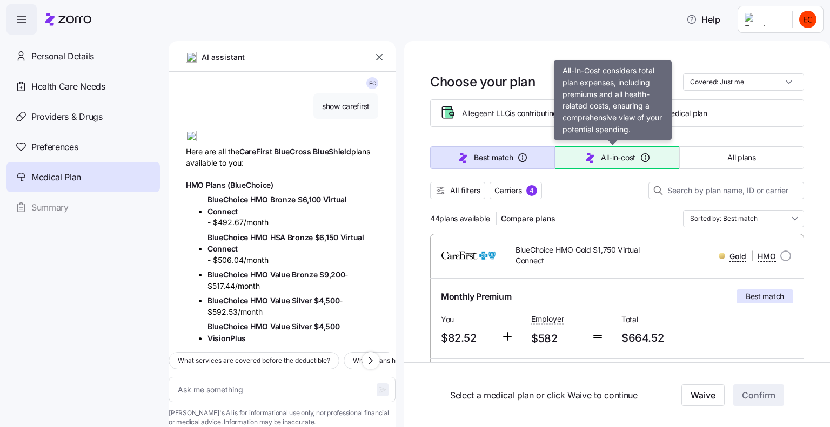
click at [601, 160] on span "All-in-cost" at bounding box center [618, 157] width 35 height 11
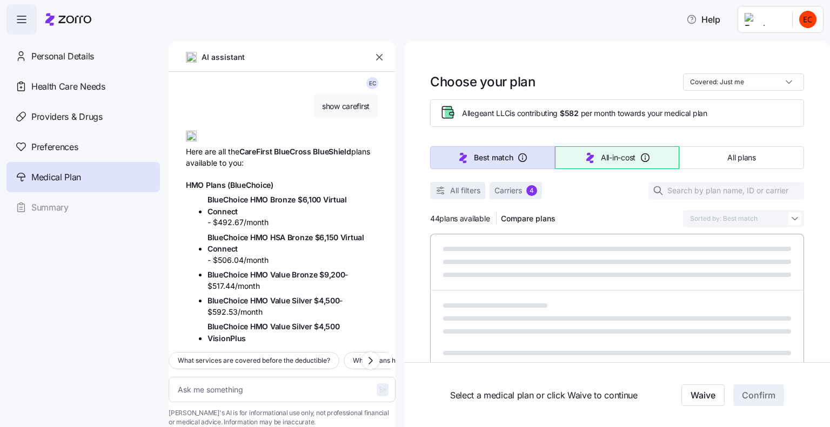
type textarea "x"
type input "Sorted by: All-in-cost"
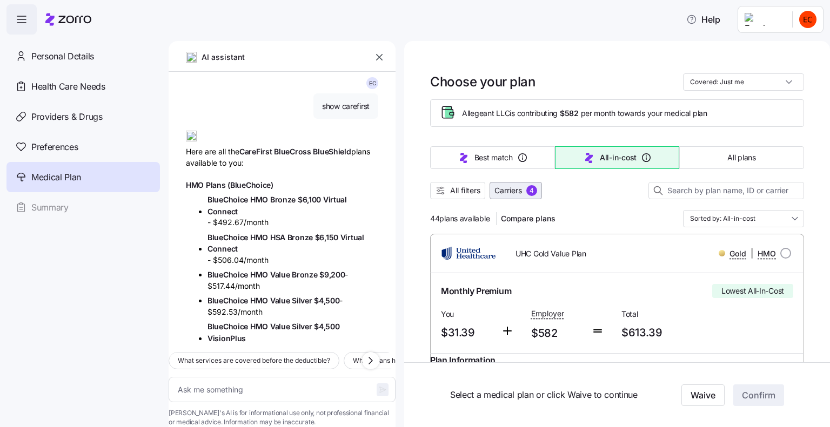
click at [508, 194] on span "Carriers" at bounding box center [508, 190] width 28 height 11
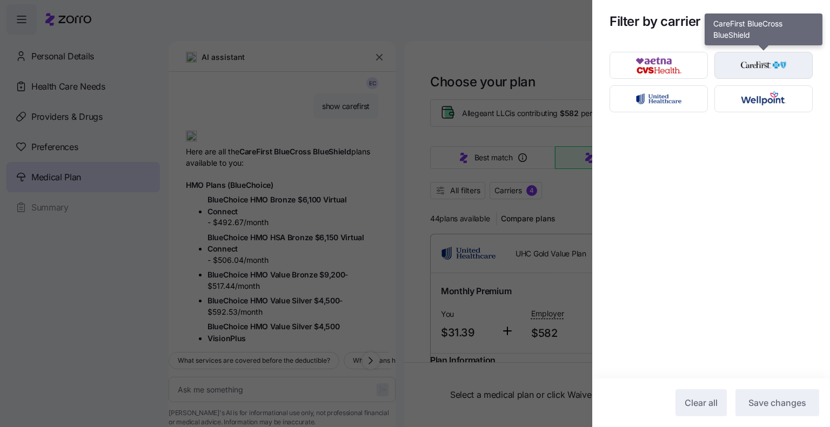
click at [759, 64] on img "button" at bounding box center [763, 66] width 79 height 22
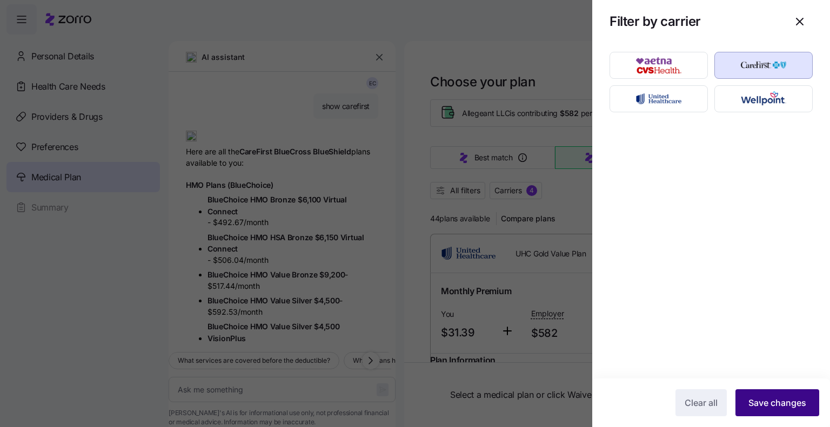
click at [769, 405] on span "Save changes" at bounding box center [777, 402] width 58 height 13
type textarea "x"
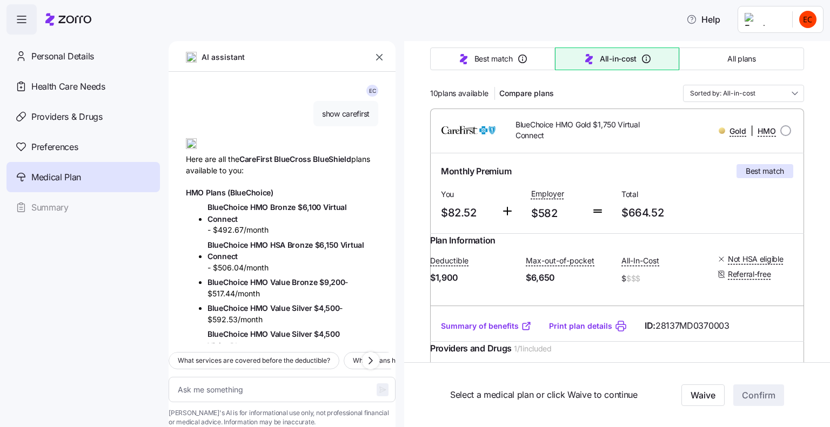
scroll to position [108, 0]
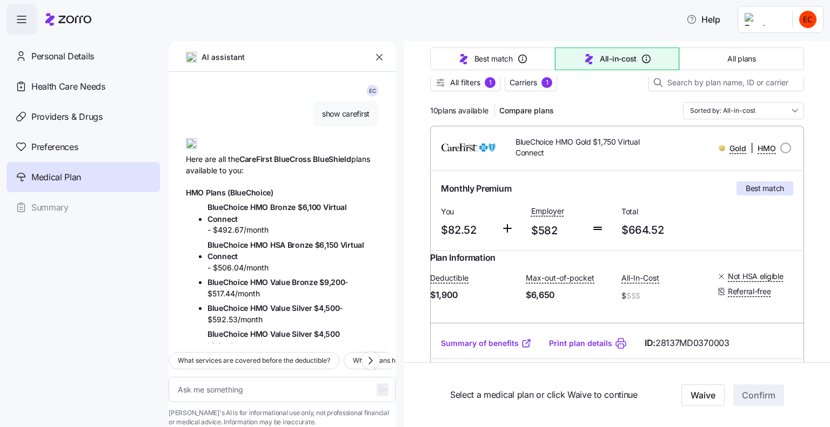
click at [380, 56] on icon "button" at bounding box center [379, 57] width 11 height 11
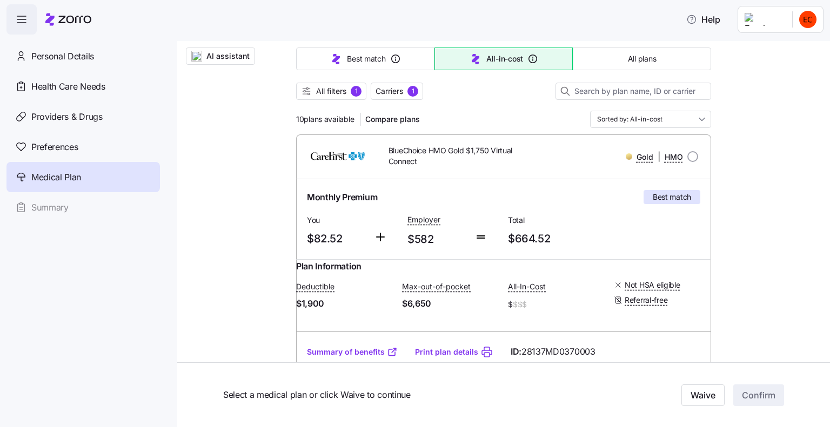
click at [808, 19] on html "Help Personal Details Health Care Needs Providers & Drugs Preferences Medical P…" at bounding box center [415, 210] width 830 height 421
click at [769, 112] on div "Log out" at bounding box center [764, 110] width 42 height 12
